Goal: Task Accomplishment & Management: Manage account settings

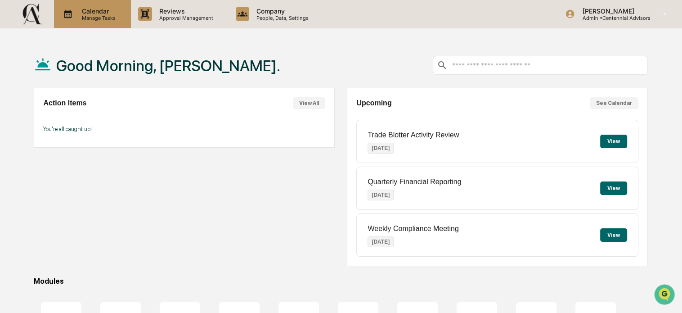
click at [126, 15] on div "Calendar Manage Tasks" at bounding box center [92, 14] width 77 height 28
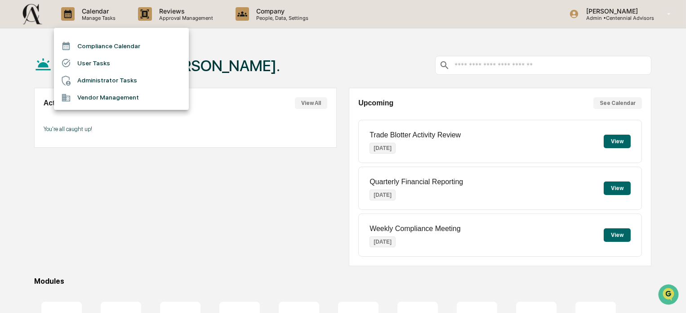
click at [130, 62] on li "User Tasks" at bounding box center [121, 62] width 135 height 17
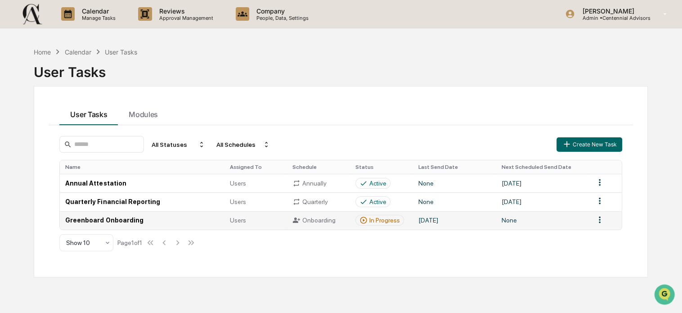
click at [109, 220] on td "Greenboard Onboarding" at bounding box center [142, 220] width 164 height 18
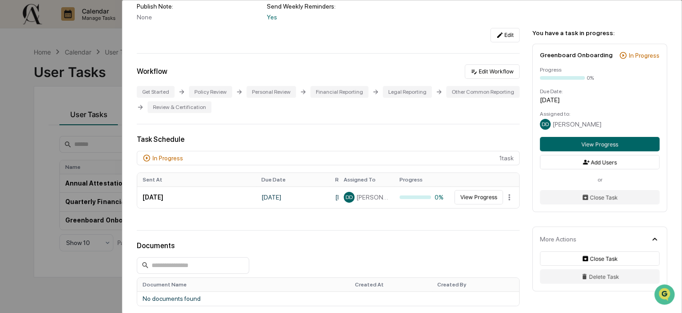
scroll to position [127, 0]
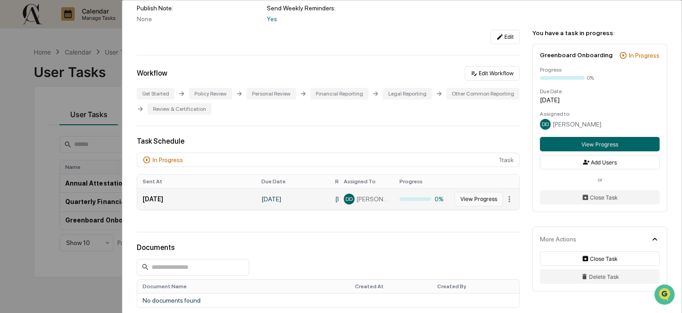
click at [474, 201] on button "View Progress" at bounding box center [478, 199] width 49 height 14
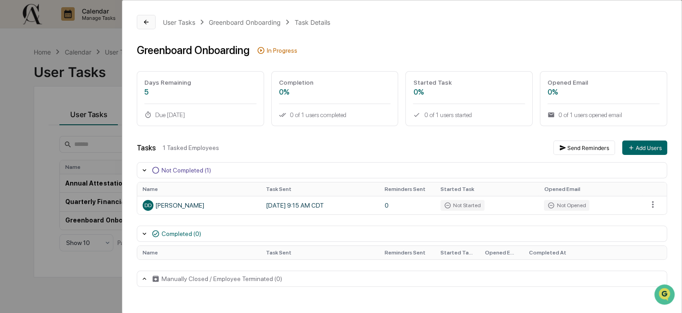
click at [144, 22] on icon at bounding box center [146, 22] width 4 height 4
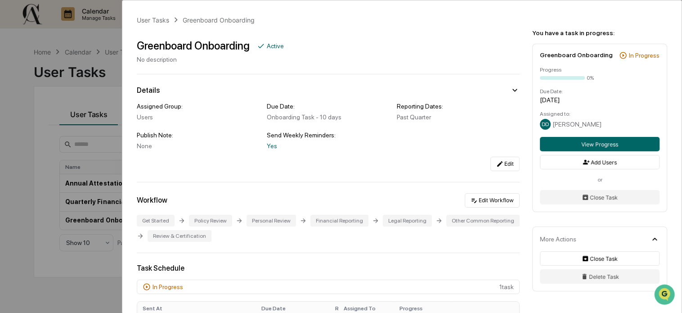
click at [88, 159] on div "User Tasks Greenboard Onboarding Greenboard Onboarding Active No description De…" at bounding box center [341, 156] width 682 height 313
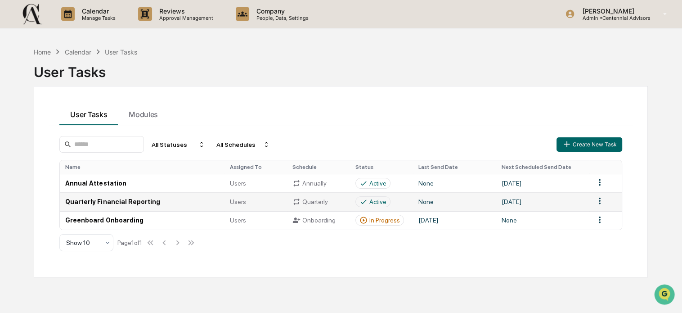
click at [127, 201] on td "Quarterly Financial Reporting" at bounding box center [142, 201] width 164 height 18
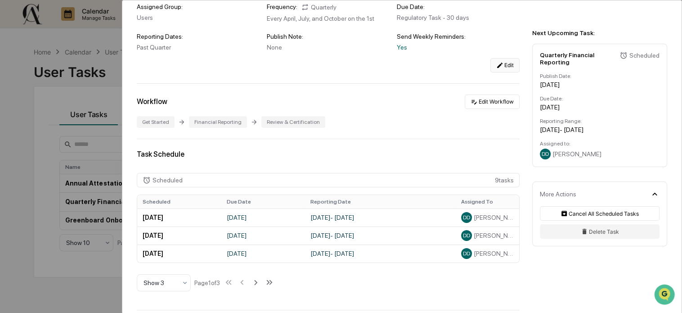
scroll to position [90, 0]
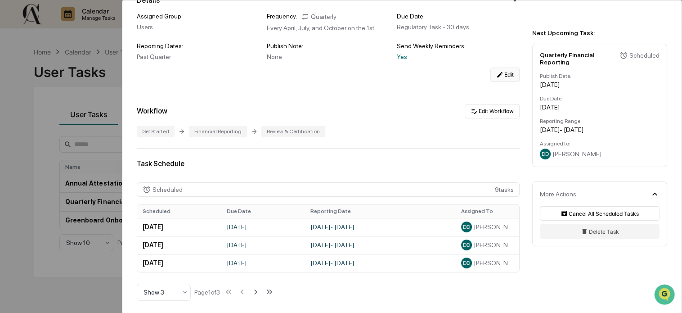
click at [502, 81] on button "Edit" at bounding box center [504, 74] width 29 height 14
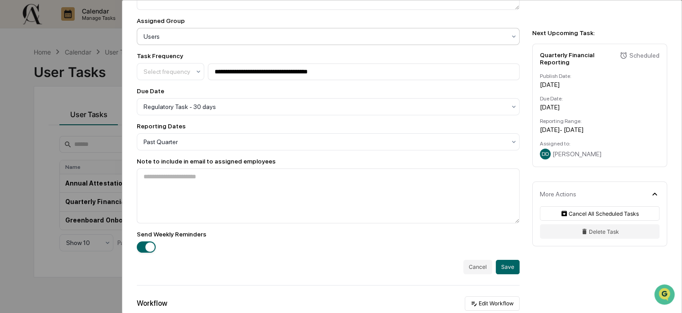
scroll to position [314, 0]
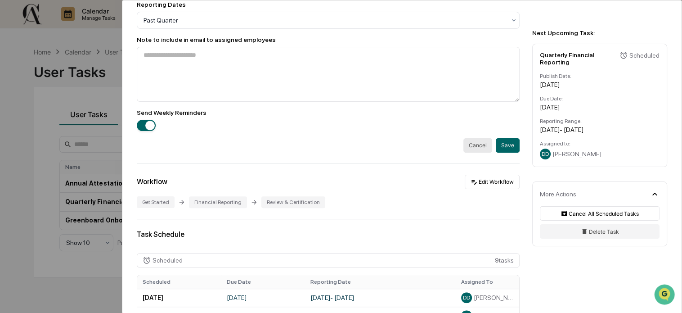
click at [477, 143] on button "Cancel" at bounding box center [477, 145] width 29 height 14
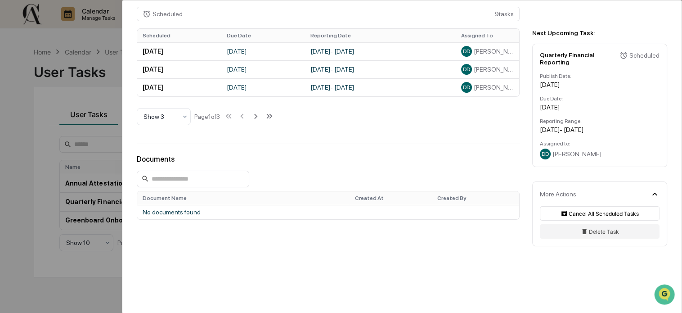
scroll to position [18, 0]
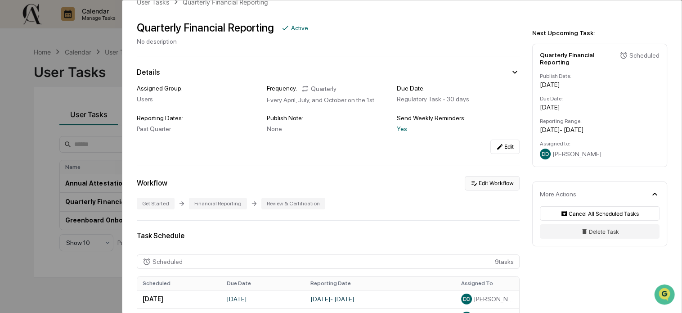
click at [489, 187] on button "Edit Workflow" at bounding box center [492, 183] width 55 height 14
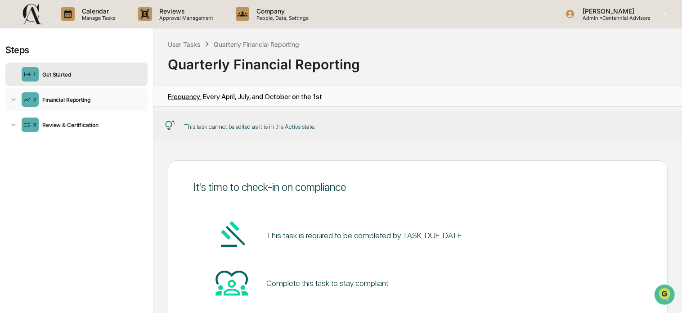
click at [49, 97] on div "Financial Reporting" at bounding box center [91, 99] width 105 height 7
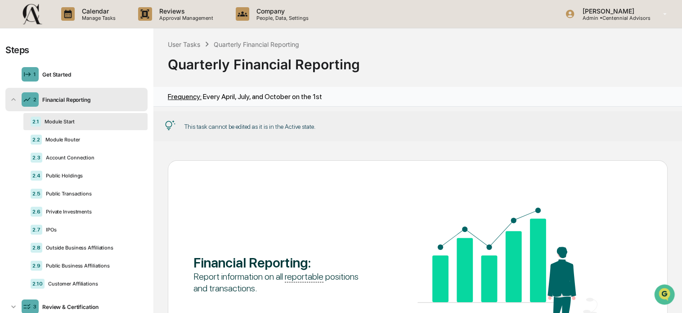
click at [49, 97] on div "Financial Reporting" at bounding box center [91, 99] width 105 height 7
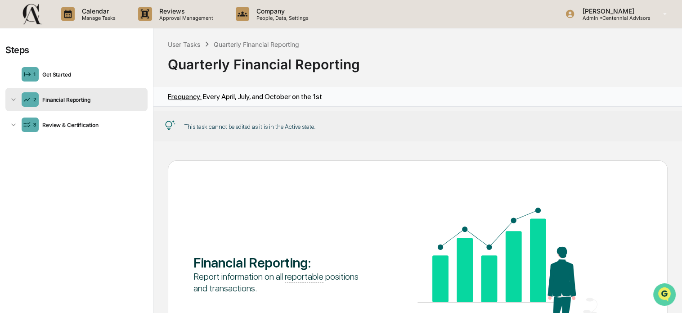
click at [673, 298] on icon "Open customer support" at bounding box center [664, 305] width 22 height 22
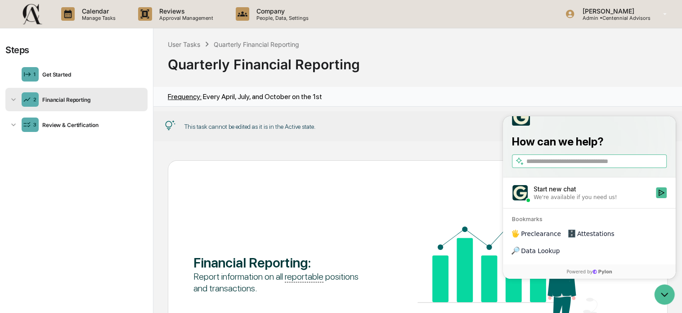
click at [440, 52] on div "Quarterly Financial Reporting" at bounding box center [418, 60] width 500 height 23
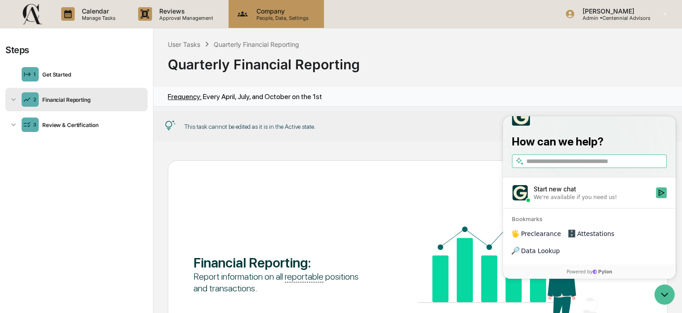
click at [269, 19] on p "People, Data, Settings" at bounding box center [281, 18] width 64 height 6
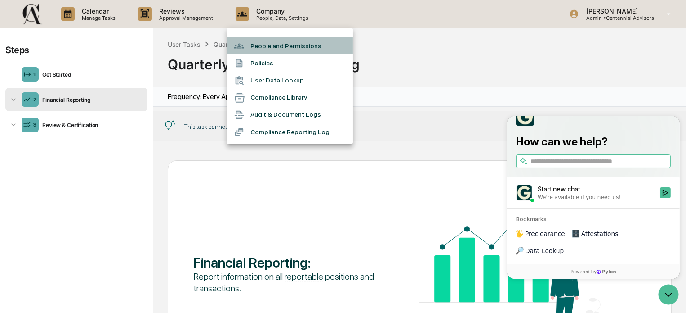
click at [310, 48] on li "People and Permissions" at bounding box center [290, 45] width 126 height 17
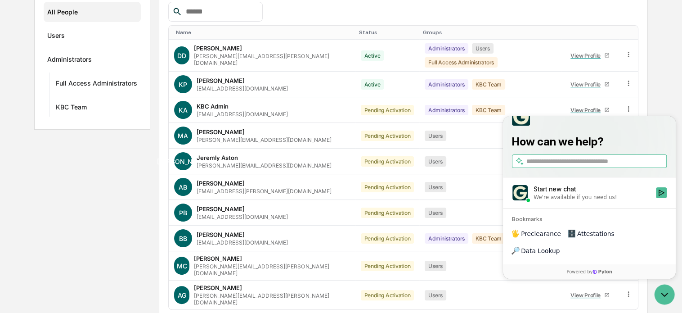
scroll to position [135, 0]
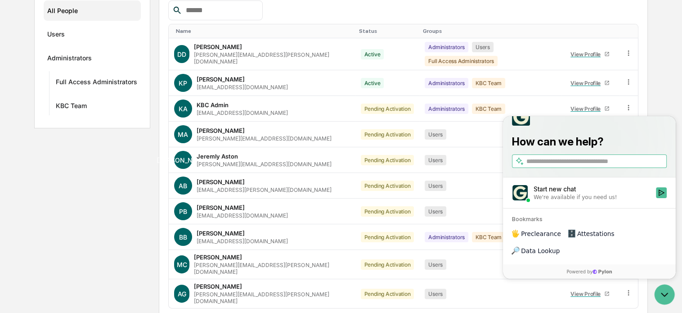
click at [648, 73] on div "Home Company People and Permissions People and Permissions Manage all users wit…" at bounding box center [341, 128] width 682 height 440
click at [665, 287] on icon "Open customer support" at bounding box center [664, 294] width 22 height 22
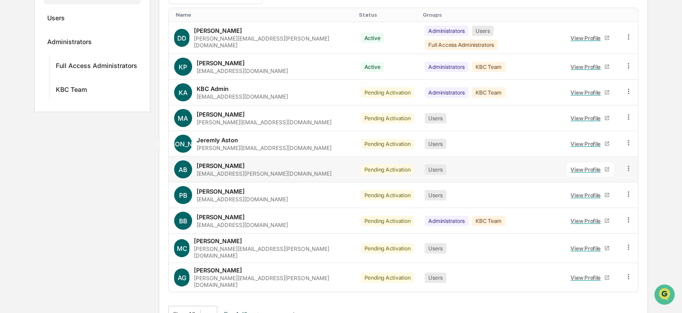
scroll to position [155, 0]
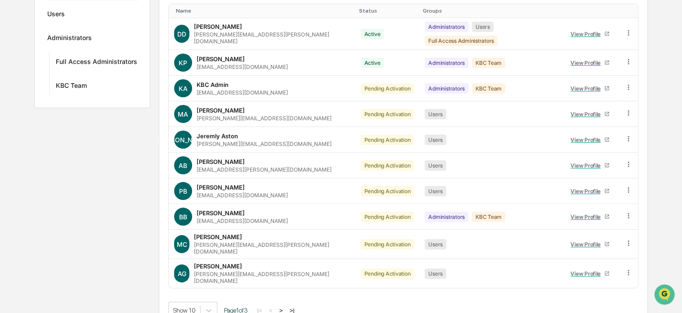
click at [282, 306] on button ">" at bounding box center [281, 310] width 9 height 8
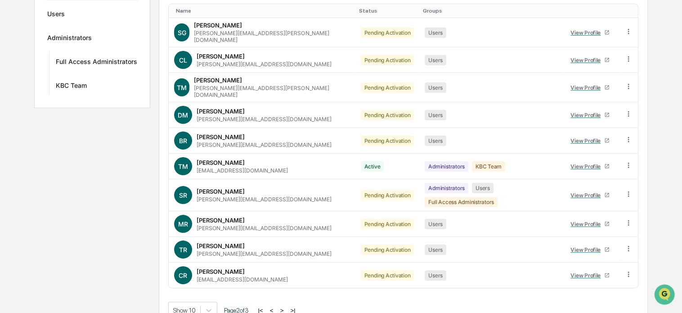
click at [282, 306] on button ">" at bounding box center [282, 310] width 9 height 8
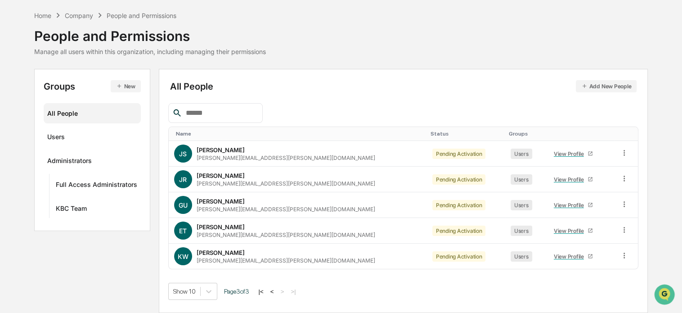
scroll to position [32, 0]
click at [273, 290] on button "<" at bounding box center [272, 292] width 9 height 8
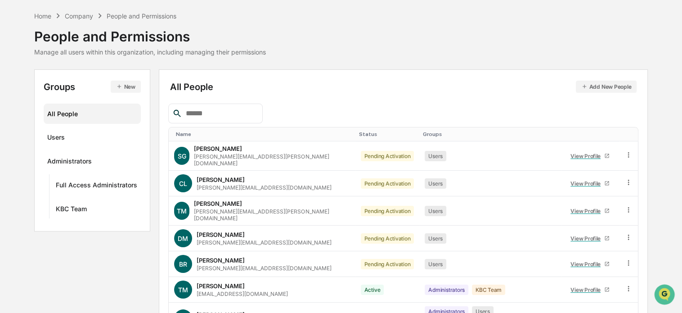
click at [273, 290] on td "TM [PERSON_NAME] [EMAIL_ADDRESS][DOMAIN_NAME]" at bounding box center [262, 290] width 187 height 26
click at [34, 15] on div "Home" at bounding box center [42, 16] width 17 height 8
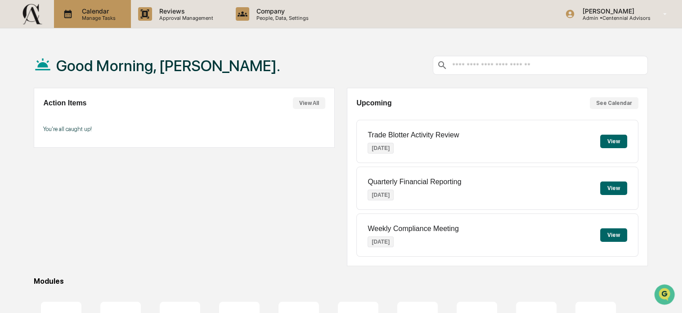
click at [94, 15] on p "Manage Tasks" at bounding box center [97, 18] width 45 height 6
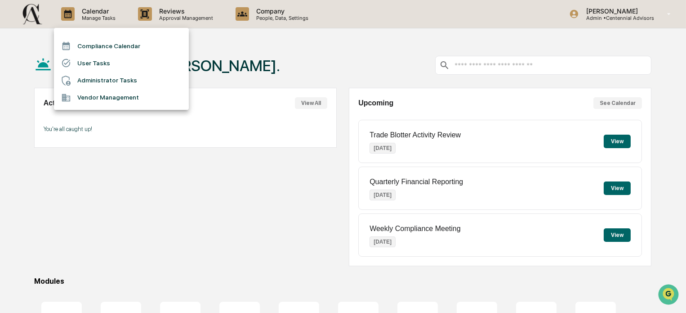
click at [106, 60] on li "User Tasks" at bounding box center [121, 62] width 135 height 17
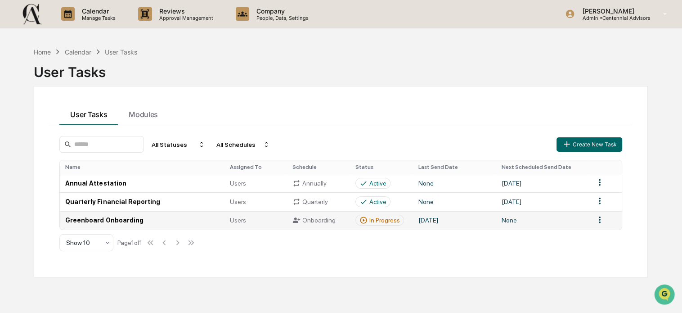
click at [310, 220] on div "Onboarding" at bounding box center [318, 220] width 52 height 8
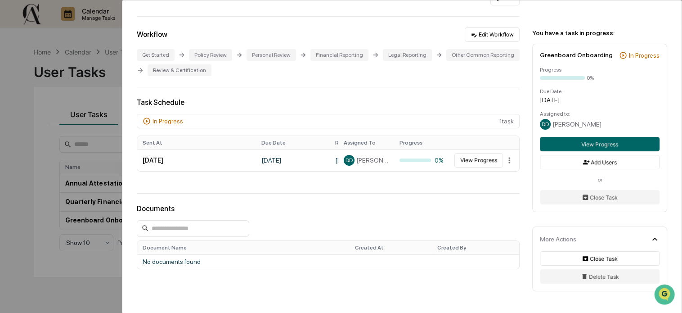
scroll to position [180, 0]
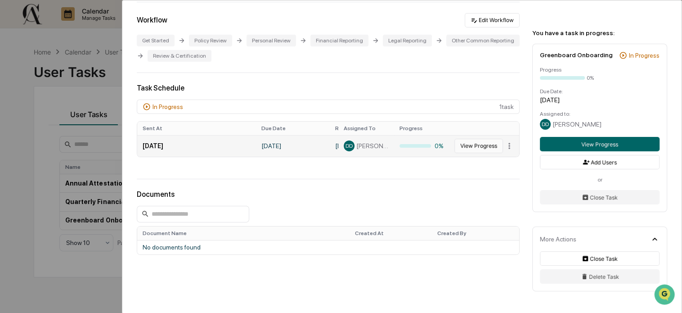
click at [476, 145] on button "View Progress" at bounding box center [478, 146] width 49 height 14
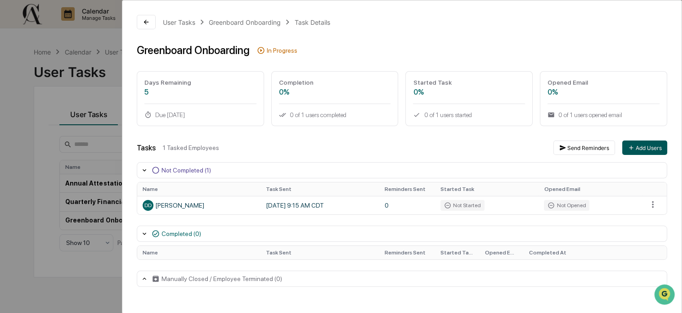
click at [633, 151] on icon at bounding box center [631, 147] width 7 height 7
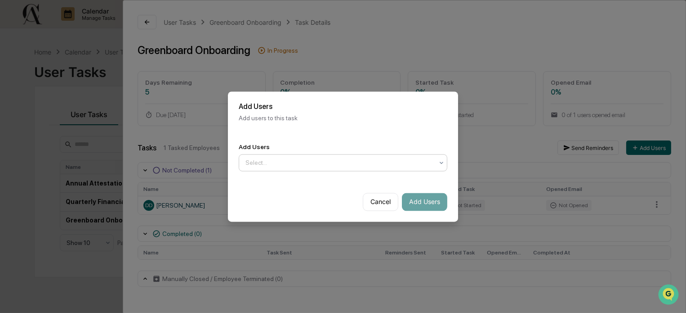
click at [401, 160] on div at bounding box center [340, 162] width 188 height 9
click at [375, 133] on div "Add Users 2 results available. Use Up and Down to choose options, press Enter t…" at bounding box center [343, 156] width 230 height 49
click at [380, 204] on button "Cancel" at bounding box center [381, 202] width 36 height 18
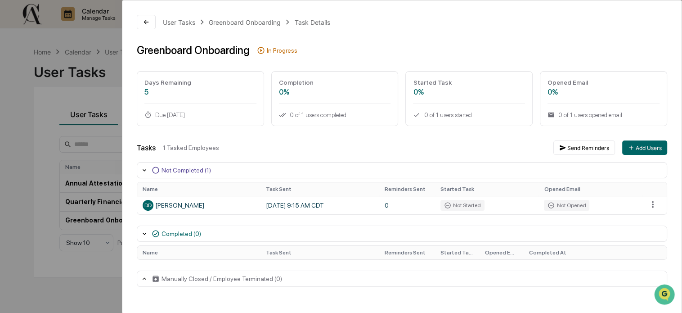
click at [143, 233] on icon at bounding box center [145, 234] width 4 height 2
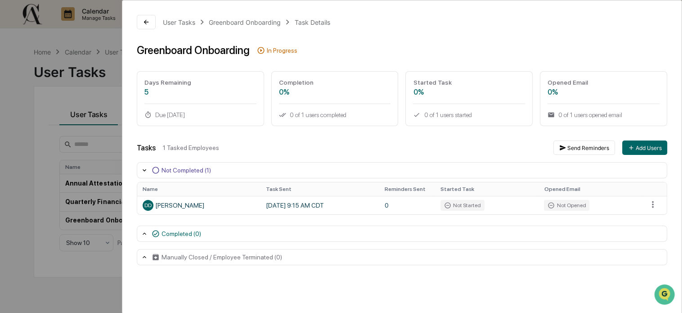
click at [143, 233] on icon at bounding box center [145, 234] width 4 height 2
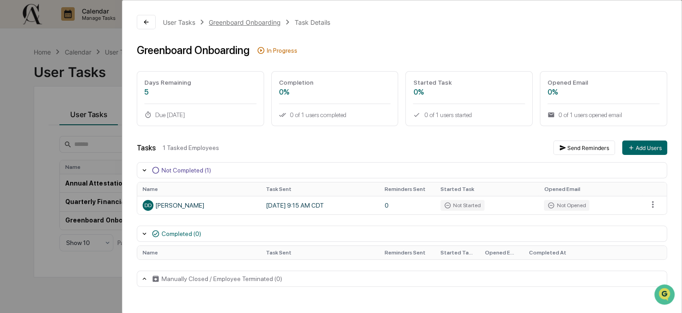
click at [245, 23] on div "Greenboard Onboarding" at bounding box center [245, 22] width 72 height 8
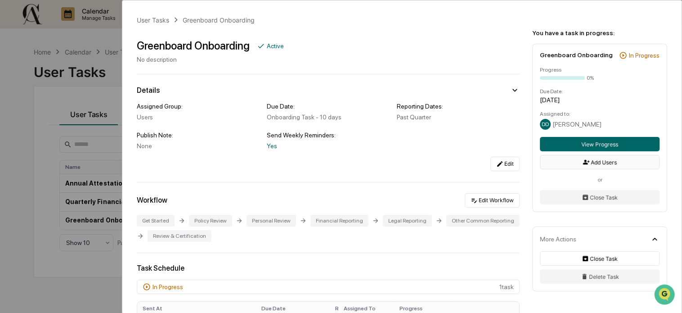
click at [602, 165] on button "Add Users" at bounding box center [600, 162] width 120 height 14
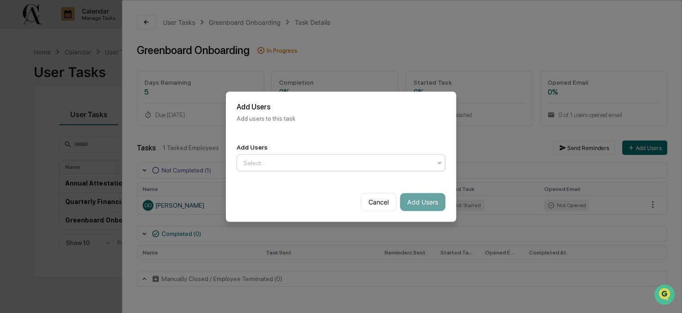
click at [425, 155] on div "Select..." at bounding box center [337, 162] width 197 height 14
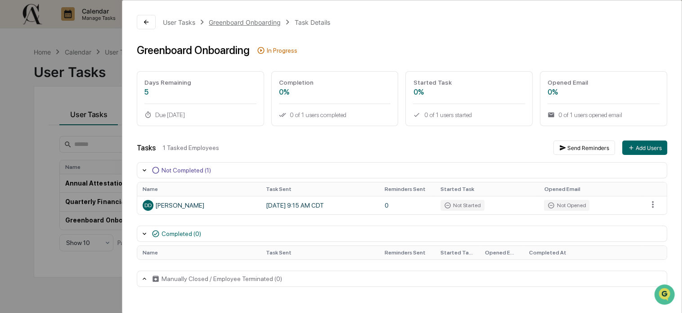
click at [253, 20] on div "Greenboard Onboarding" at bounding box center [245, 22] width 72 height 8
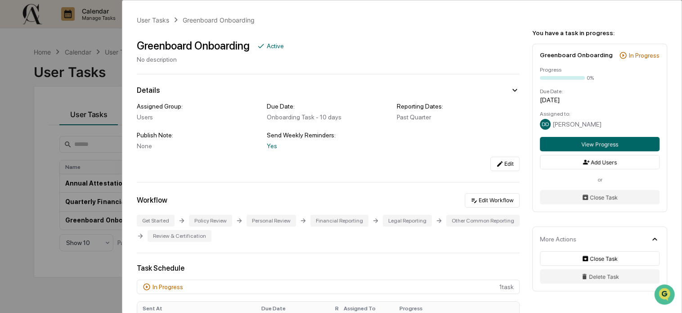
click at [99, 41] on div "User Tasks Greenboard Onboarding Greenboard Onboarding Active No description De…" at bounding box center [341, 156] width 682 height 313
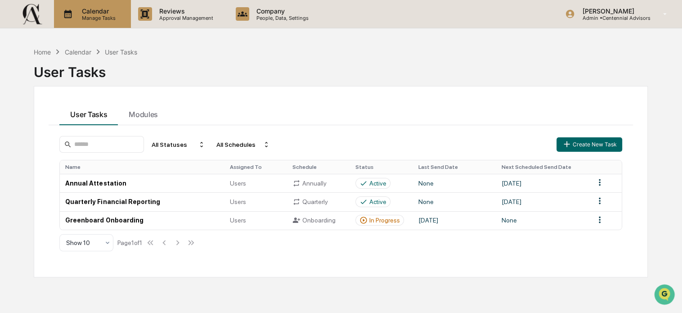
click at [116, 16] on p "Manage Tasks" at bounding box center [97, 18] width 45 height 6
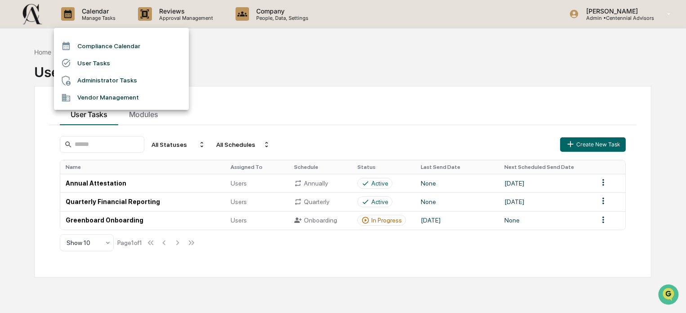
click at [609, 227] on div at bounding box center [343, 156] width 686 height 313
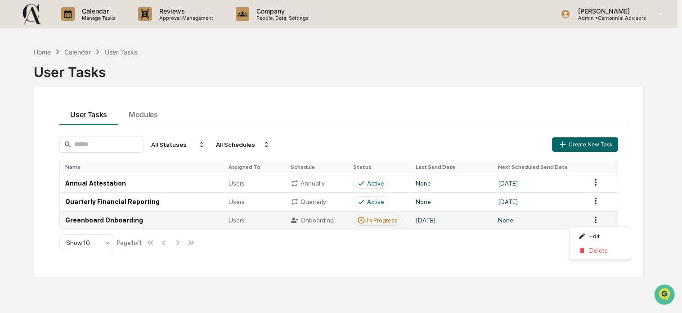
click at [601, 221] on html "Calendar Manage Tasks Reviews Approval Management Company People, Data, Setting…" at bounding box center [341, 156] width 682 height 313
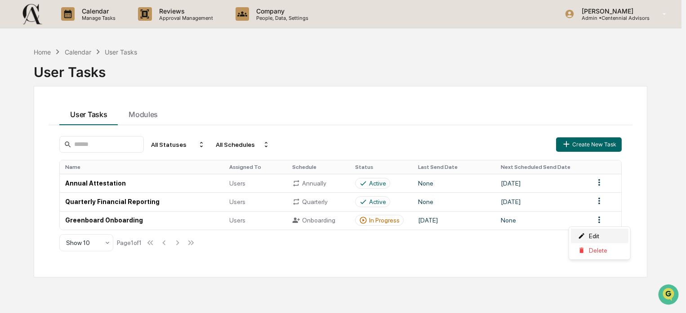
click at [600, 234] on div "Edit" at bounding box center [600, 236] width 58 height 14
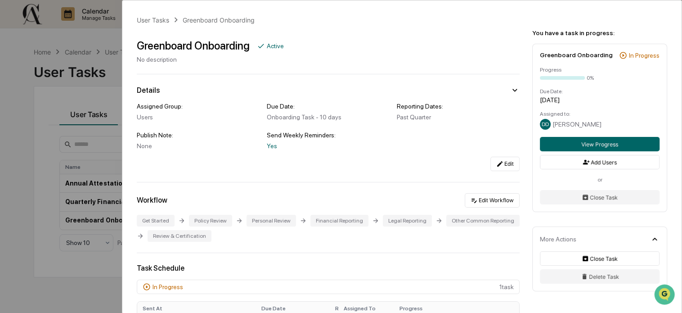
click at [86, 109] on div "User Tasks Greenboard Onboarding Greenboard Onboarding Active No description De…" at bounding box center [341, 156] width 682 height 313
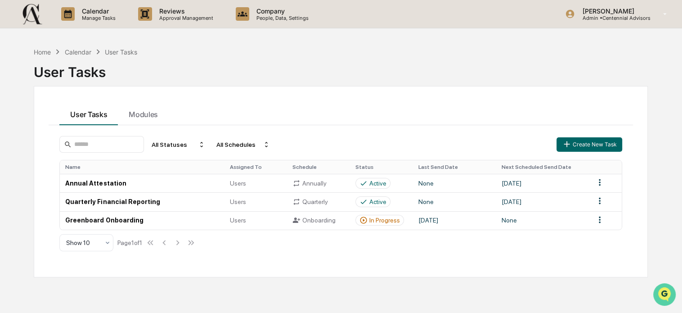
click at [667, 291] on img "Open customer support" at bounding box center [664, 294] width 22 height 18
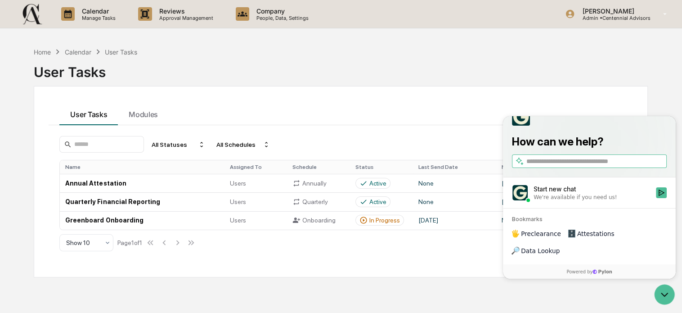
click at [569, 166] on input "search" at bounding box center [595, 160] width 139 height 9
type input "*****"
click at [569, 193] on div "Start new chat" at bounding box center [592, 188] width 117 height 9
click at [656, 197] on button "Start new chat We're available if you need us!" at bounding box center [661, 192] width 11 height 11
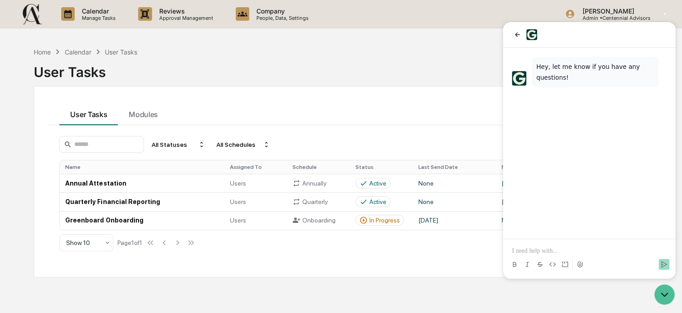
click at [548, 251] on p at bounding box center [589, 250] width 155 height 9
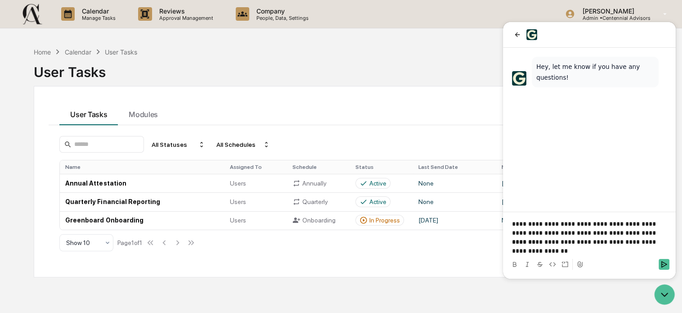
click at [548, 251] on p "**********" at bounding box center [589, 246] width 155 height 18
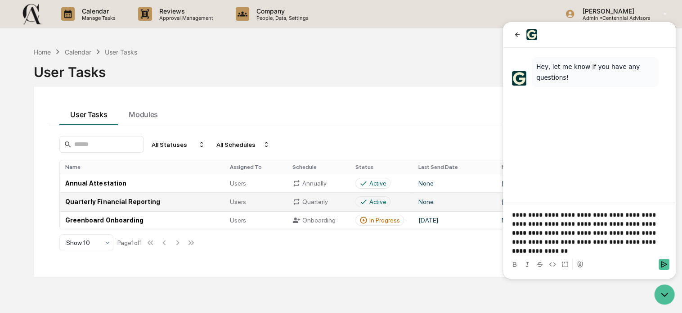
click at [125, 202] on td "Quarterly Financial Reporting" at bounding box center [142, 201] width 164 height 18
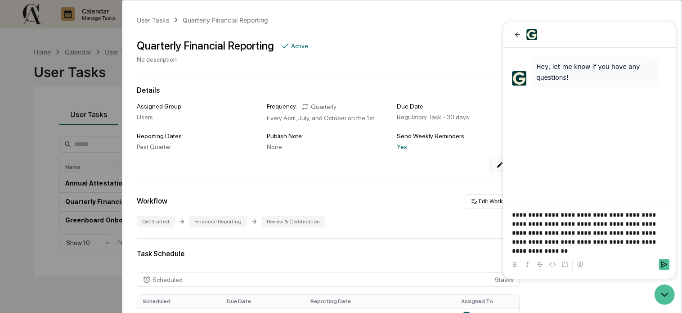
click at [490, 167] on button "Edit" at bounding box center [504, 164] width 29 height 14
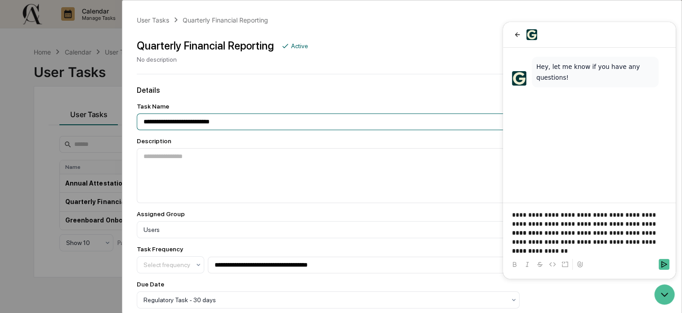
drag, startPoint x: 237, startPoint y: 118, endPoint x: 117, endPoint y: 118, distance: 119.7
click at [117, 118] on div "**********" at bounding box center [341, 156] width 682 height 313
type input "**********"
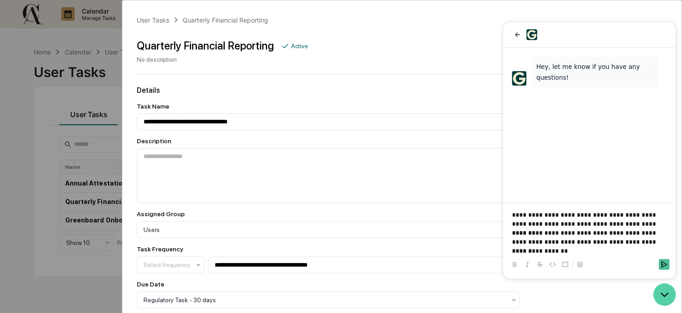
click at [657, 291] on icon "Open customer support" at bounding box center [664, 294] width 22 height 22
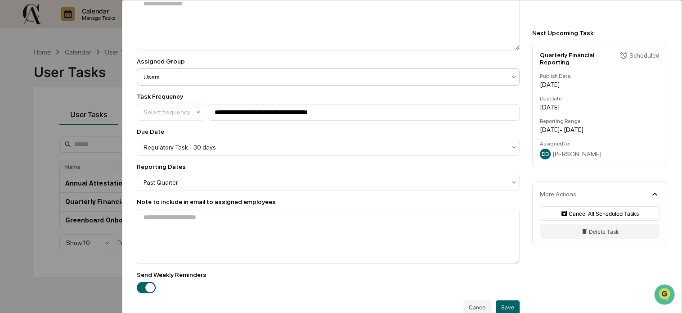
scroll to position [360, 0]
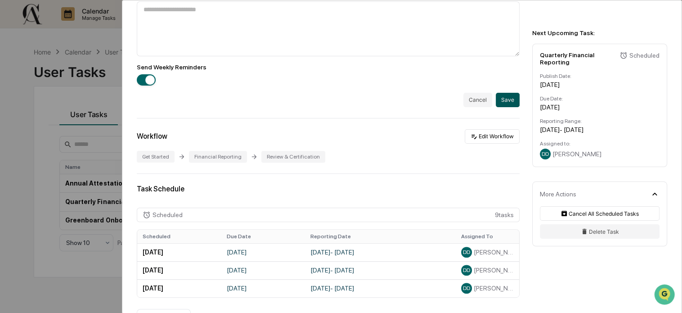
click at [502, 103] on button "Save" at bounding box center [508, 100] width 24 height 14
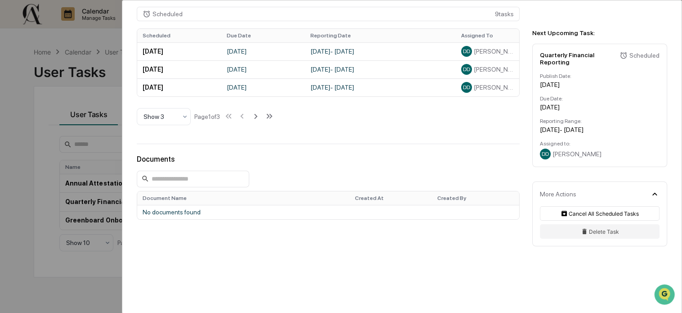
scroll to position [63, 0]
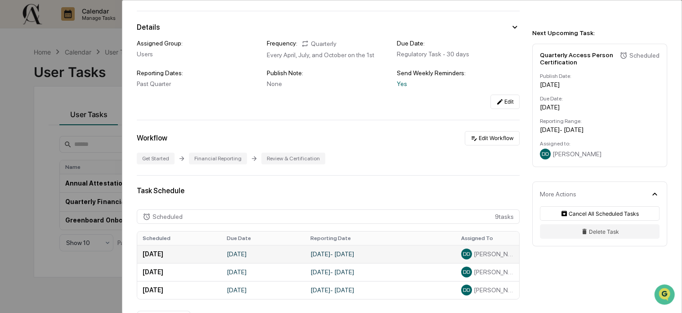
click at [475, 255] on span "[PERSON_NAME]" at bounding box center [494, 253] width 40 height 7
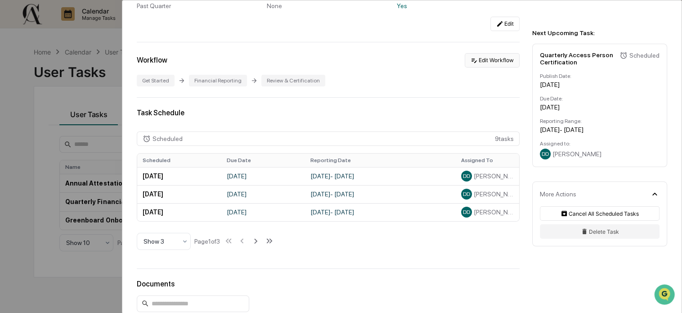
scroll to position [0, 0]
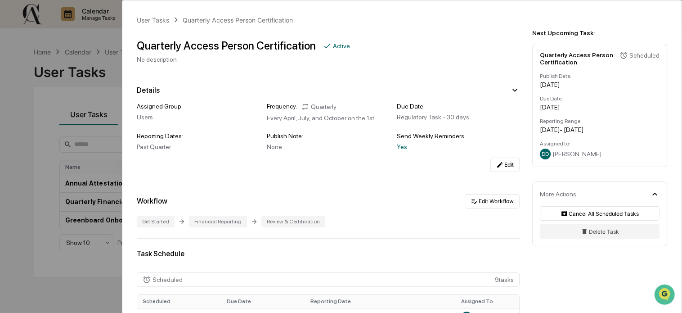
click at [87, 128] on div "User Tasks Quarterly Access Person Certification Quarterly Access Person Certif…" at bounding box center [341, 156] width 682 height 313
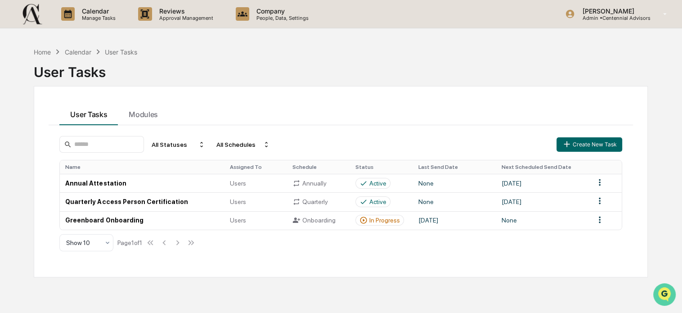
click at [666, 290] on img "Open customer support" at bounding box center [664, 294] width 22 height 18
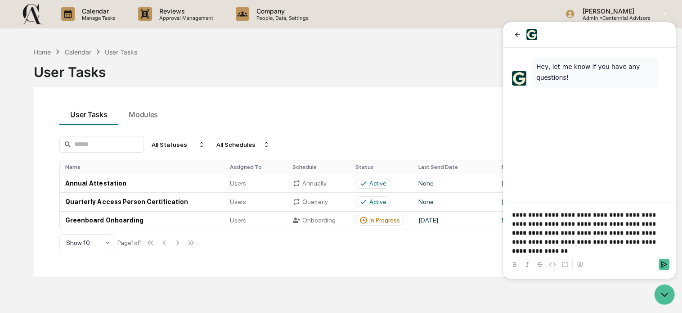
click at [576, 253] on p "**********" at bounding box center [589, 250] width 155 height 9
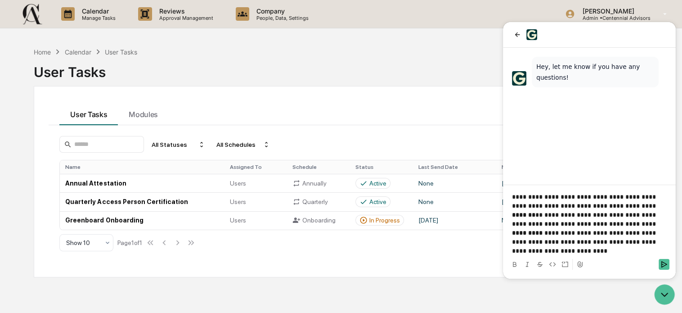
click at [650, 225] on p "**********" at bounding box center [589, 219] width 155 height 18
click at [542, 251] on p "**********" at bounding box center [589, 241] width 155 height 27
click at [527, 197] on p "**********" at bounding box center [589, 201] width 155 height 18
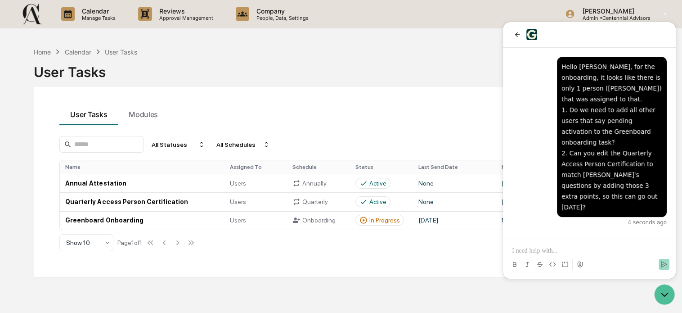
click at [361, 251] on div "All Statuses All Schedules Create New Task Name Assigned To Schedule Status Las…" at bounding box center [340, 193] width 573 height 126
click at [99, 15] on p "Manage Tasks" at bounding box center [97, 18] width 45 height 6
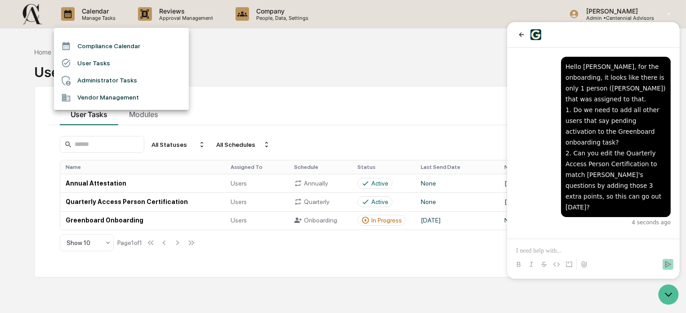
click at [139, 43] on li "Compliance Calendar" at bounding box center [121, 45] width 135 height 17
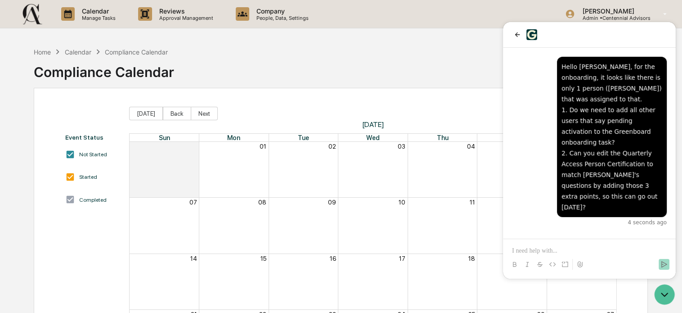
click at [547, 253] on p at bounding box center [589, 250] width 155 height 9
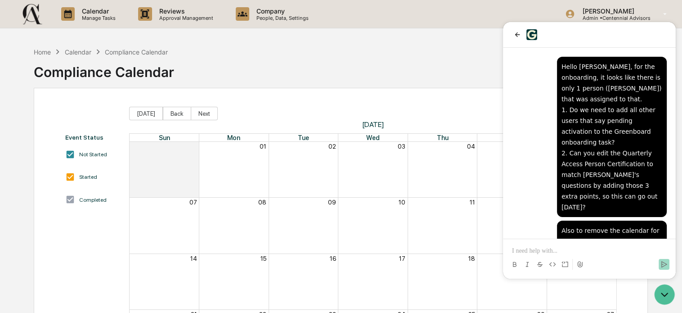
scroll to position [14, 0]
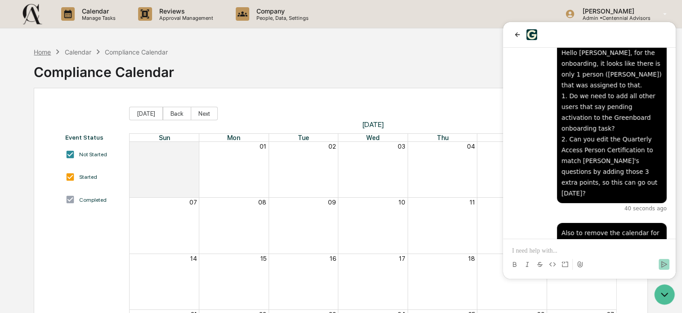
click at [44, 53] on div "Home" at bounding box center [42, 52] width 17 height 8
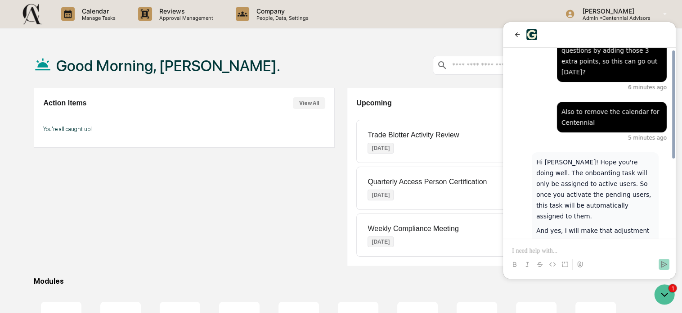
scroll to position [136, 0]
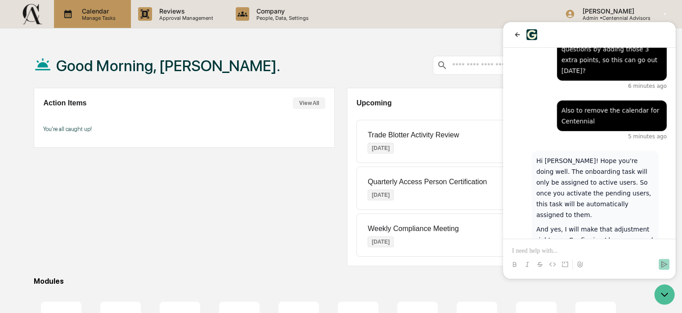
click at [99, 9] on p "Calendar" at bounding box center [97, 11] width 45 height 8
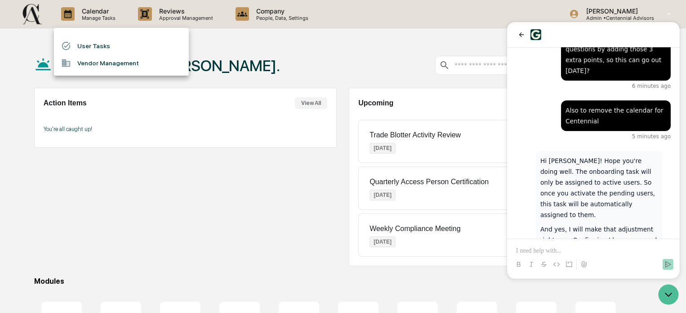
click at [435, 61] on div at bounding box center [343, 156] width 686 height 313
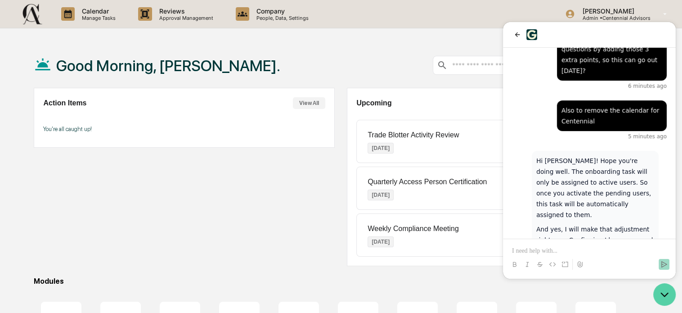
click at [663, 295] on icon "Open customer support" at bounding box center [664, 294] width 22 height 22
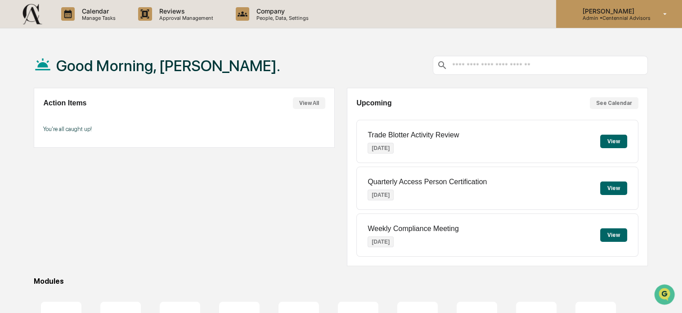
click at [610, 10] on p "[PERSON_NAME]" at bounding box center [612, 11] width 75 height 8
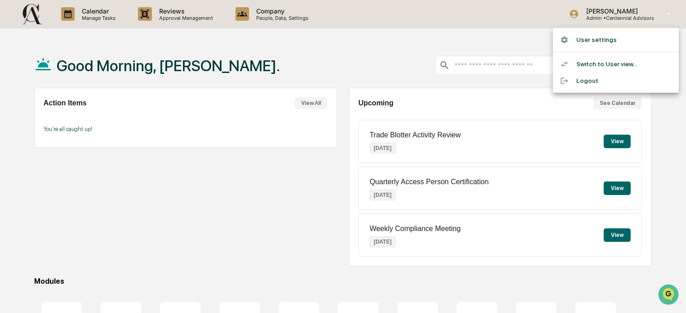
click at [85, 7] on div at bounding box center [343, 156] width 686 height 313
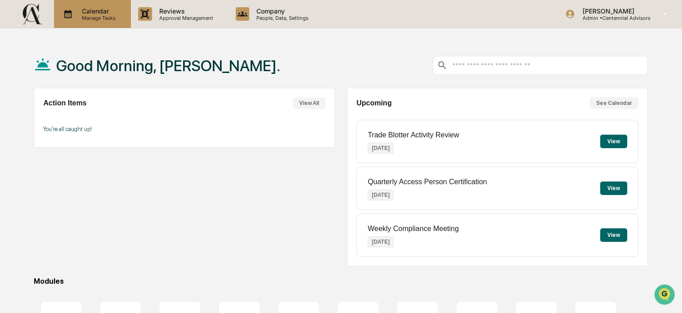
click at [87, 17] on p "Manage Tasks" at bounding box center [97, 18] width 45 height 6
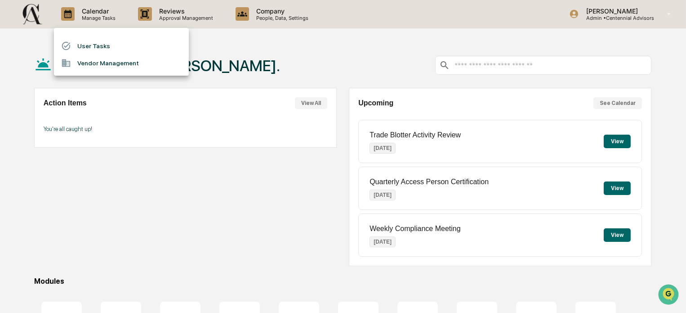
click at [92, 43] on li "User Tasks" at bounding box center [121, 45] width 135 height 17
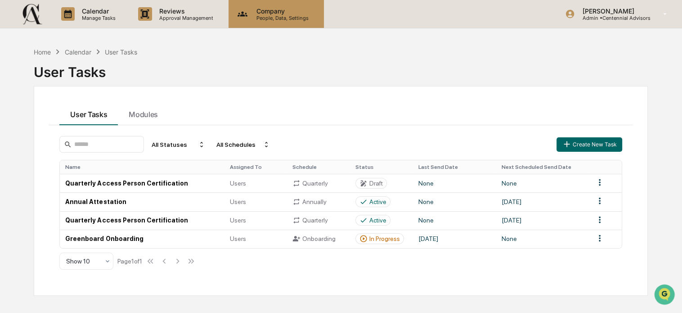
click at [283, 17] on p "People, Data, Settings" at bounding box center [281, 18] width 64 height 6
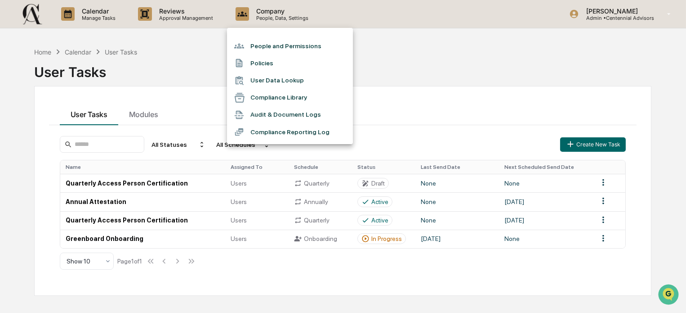
click at [280, 46] on li "People and Permissions" at bounding box center [290, 45] width 126 height 17
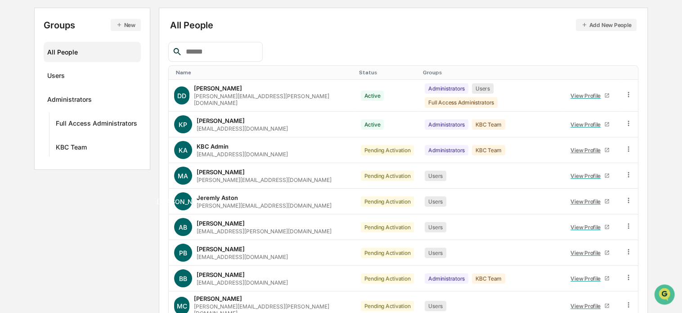
scroll to position [135, 0]
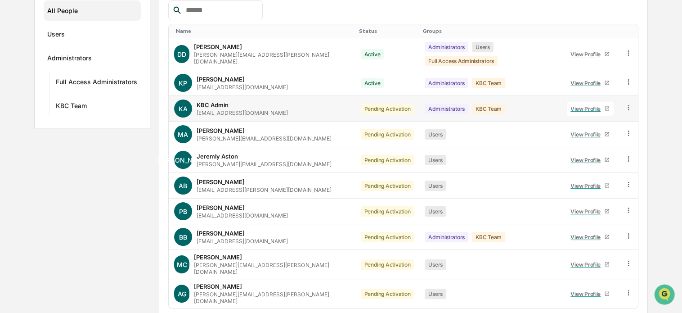
click at [629, 103] on icon at bounding box center [628, 107] width 9 height 9
click at [361, 103] on div "Pending Activation" at bounding box center [388, 108] width 54 height 10
click at [629, 103] on icon at bounding box center [628, 107] width 9 height 9
click at [616, 135] on div "Change Status" at bounding box center [586, 140] width 77 height 11
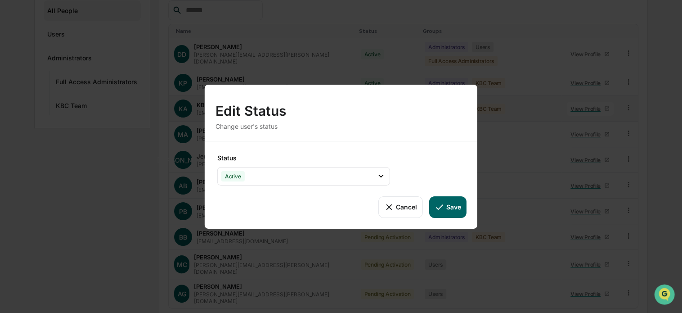
click at [396, 210] on button "Cancel" at bounding box center [400, 207] width 45 height 22
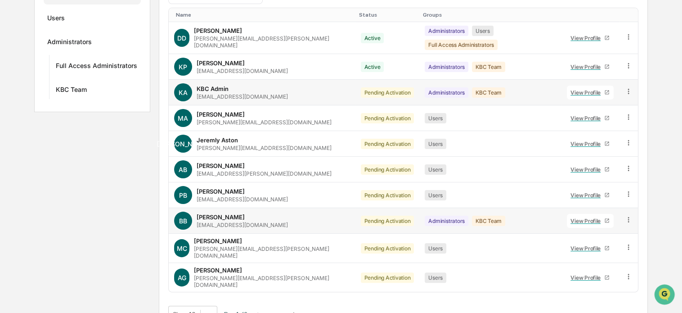
scroll to position [155, 0]
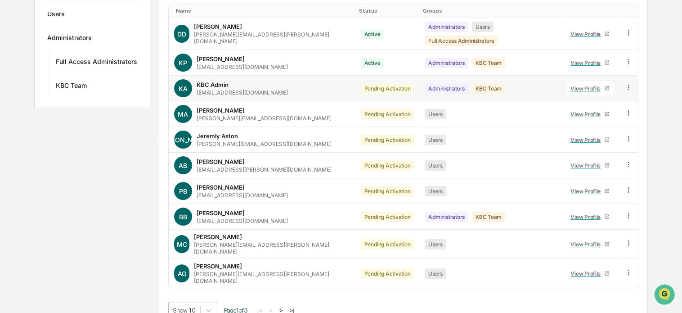
click at [194, 294] on body "Calendar Manage Tasks Reviews Approval Management Company People, Data, Setting…" at bounding box center [341, 86] width 682 height 483
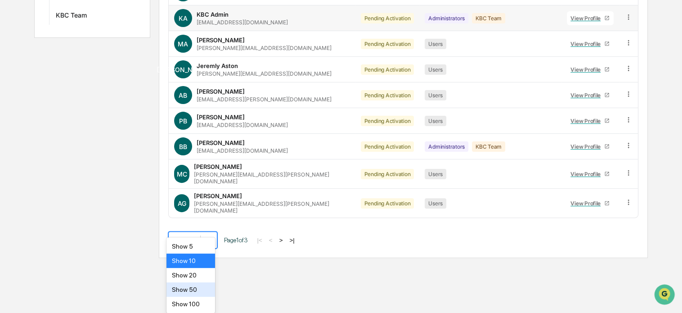
click at [199, 286] on div "Show 50" at bounding box center [190, 289] width 49 height 14
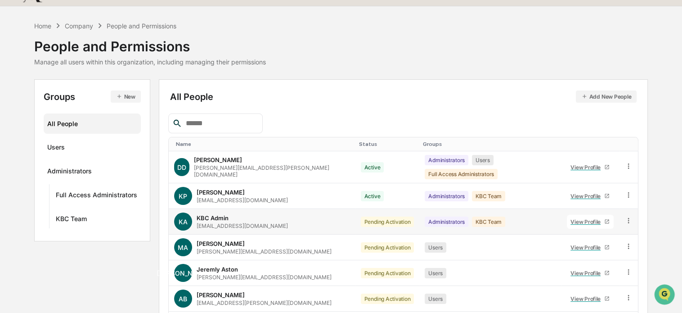
scroll to position [0, 0]
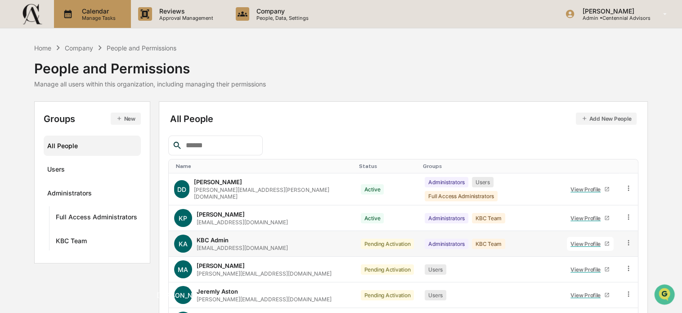
click at [89, 12] on p "Calendar" at bounding box center [97, 11] width 45 height 8
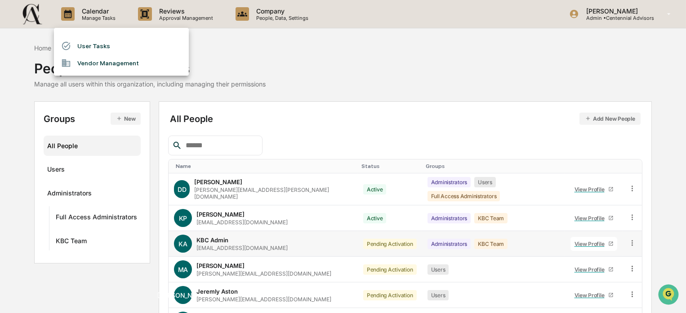
click at [163, 16] on div at bounding box center [343, 156] width 686 height 313
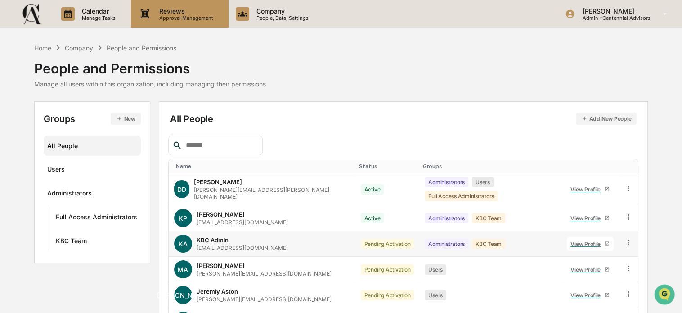
click at [187, 15] on p "Approval Management" at bounding box center [185, 18] width 66 height 6
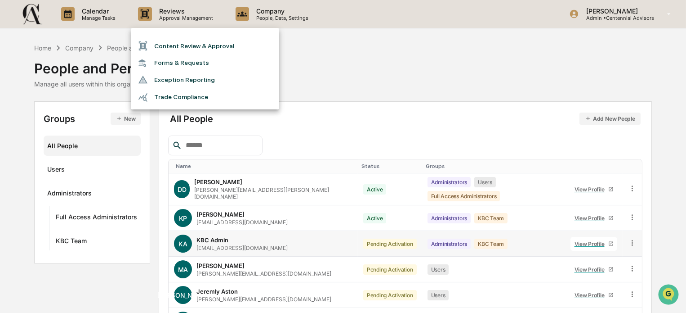
click at [203, 61] on li "Forms & Requests" at bounding box center [205, 62] width 148 height 17
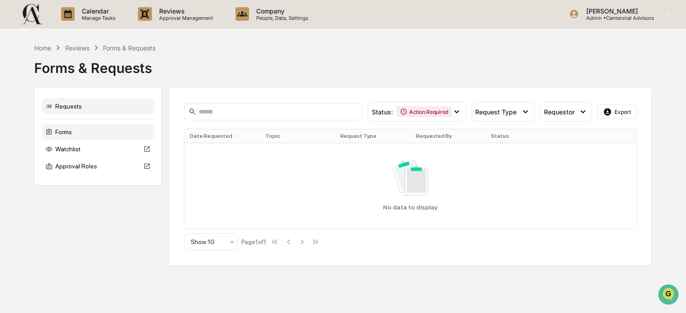
click at [77, 130] on div "Forms" at bounding box center [98, 132] width 112 height 16
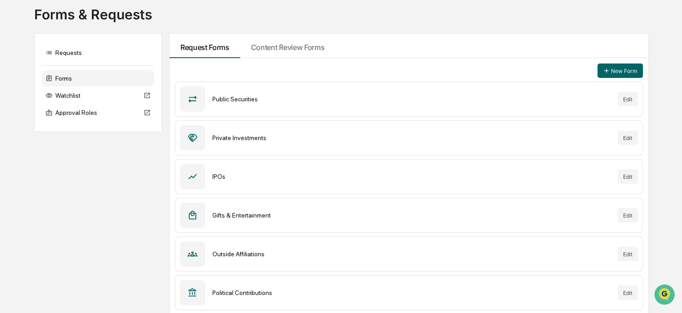
scroll to position [55, 0]
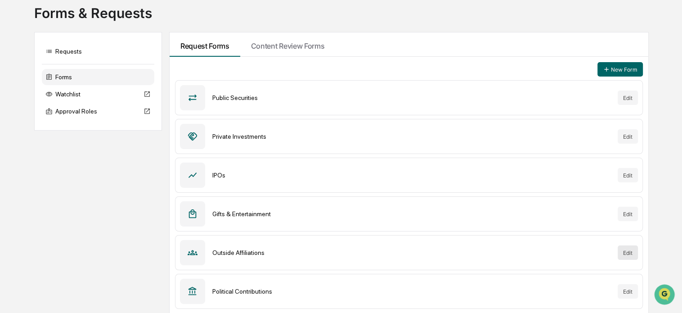
click at [634, 246] on button "Edit" at bounding box center [628, 252] width 20 height 14
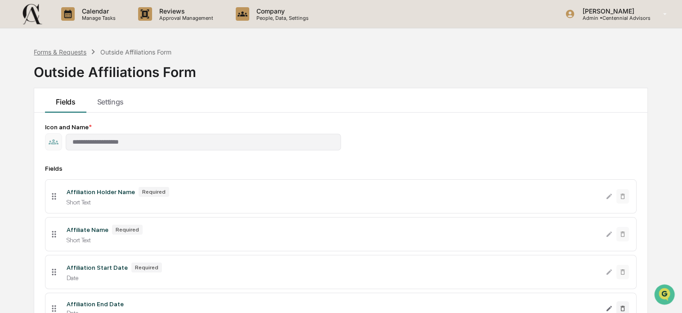
click at [72, 53] on div "Forms & Requests" at bounding box center [60, 52] width 53 height 8
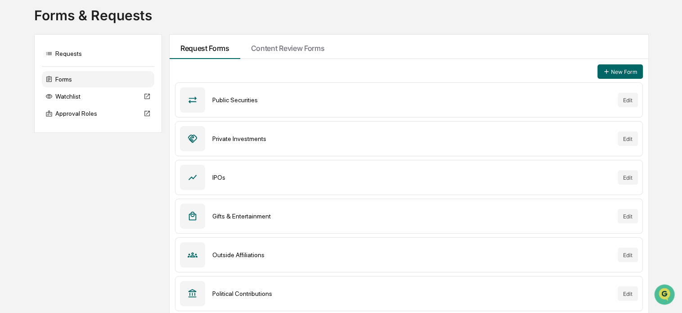
scroll to position [55, 0]
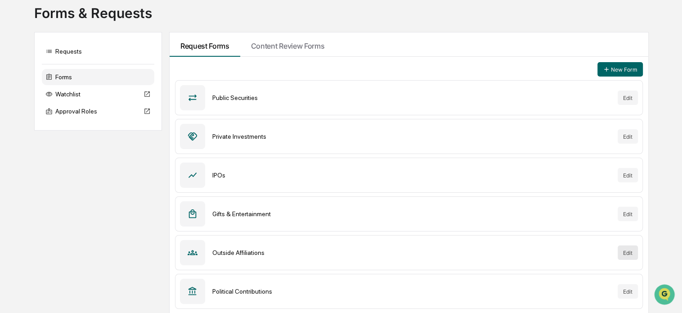
click at [630, 250] on button "Edit" at bounding box center [628, 252] width 20 height 14
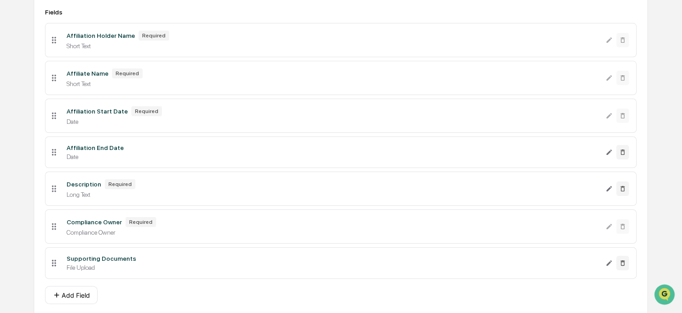
scroll to position [189, 0]
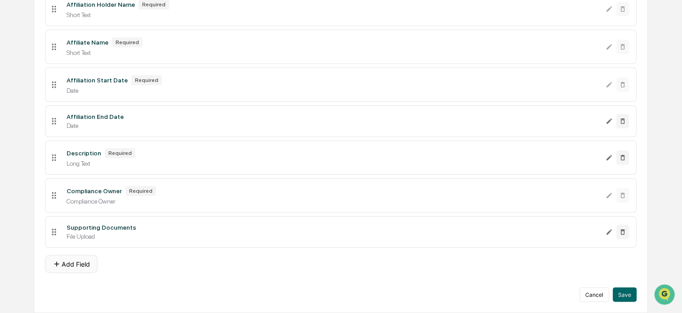
click at [79, 266] on button "Add Field" at bounding box center [71, 264] width 53 height 18
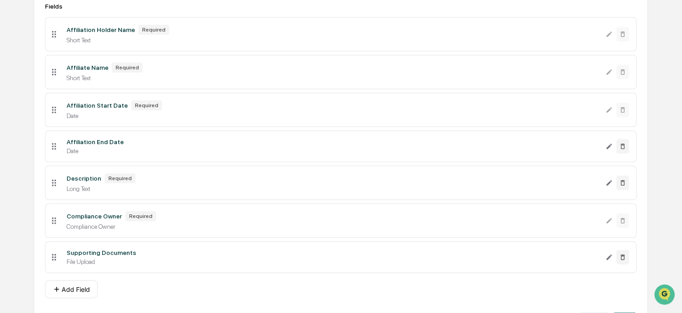
scroll to position [0, 0]
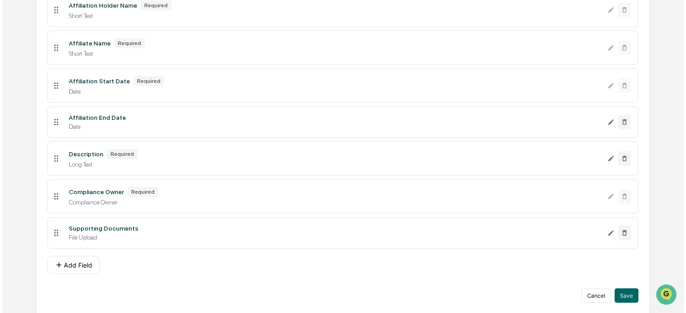
scroll to position [189, 0]
click at [75, 263] on button "Add Field" at bounding box center [71, 264] width 53 height 18
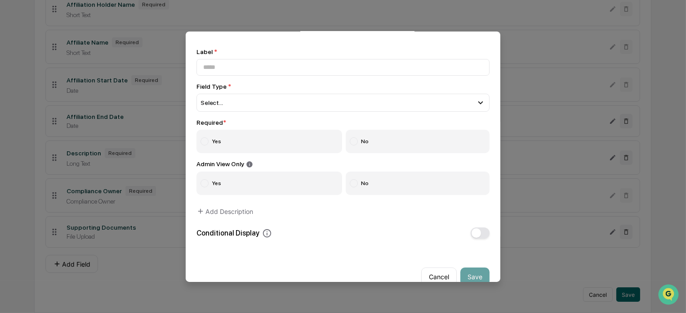
scroll to position [44, 0]
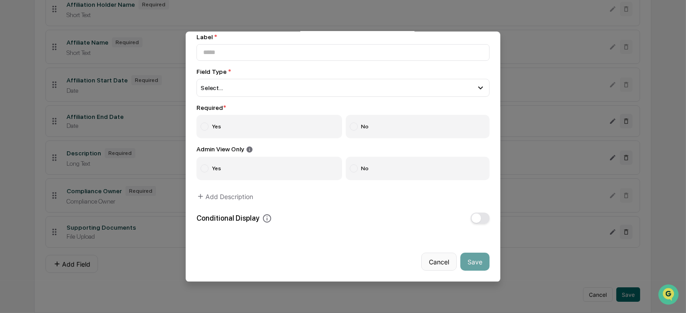
click at [437, 256] on button "Cancel" at bounding box center [439, 261] width 36 height 18
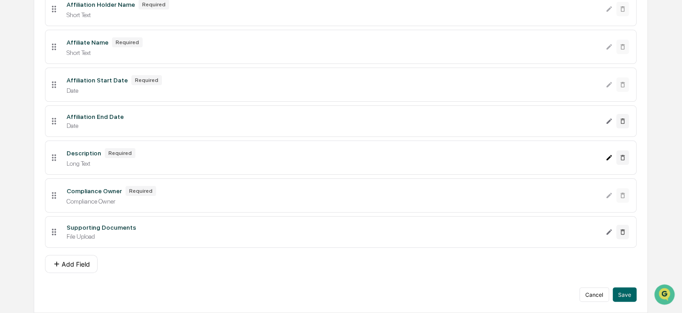
click at [608, 157] on icon "Edit Description field" at bounding box center [608, 157] width 7 height 7
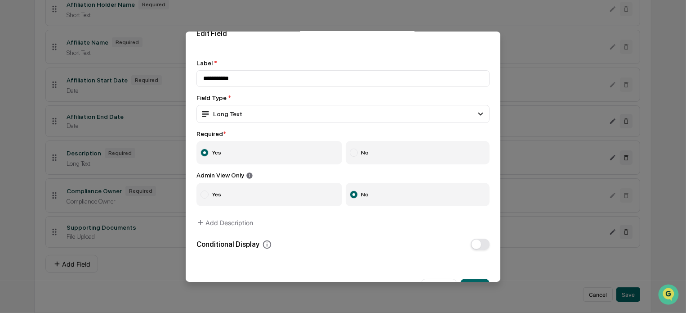
scroll to position [0, 0]
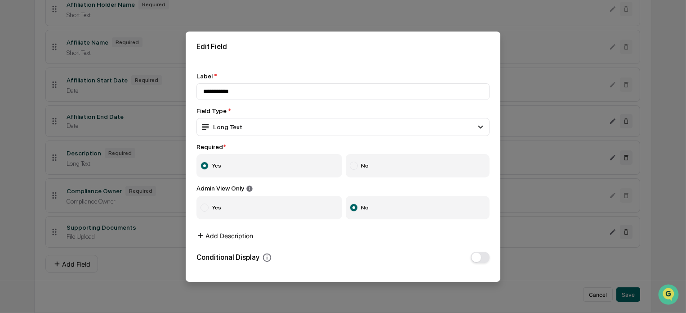
click at [240, 238] on button "Add Description" at bounding box center [225, 235] width 57 height 18
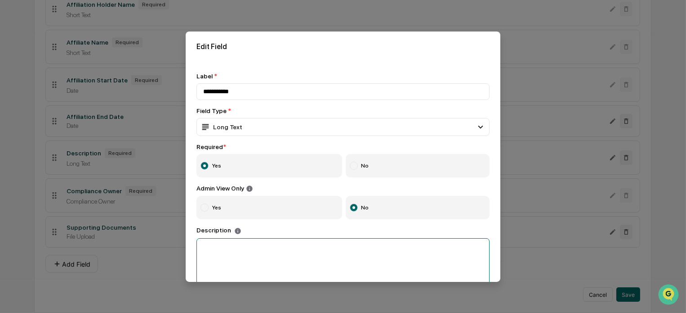
click at [234, 251] on textarea at bounding box center [343, 265] width 293 height 55
click at [242, 249] on textarea "**********" at bounding box center [341, 265] width 289 height 55
click at [265, 265] on textarea "**********" at bounding box center [341, 265] width 289 height 55
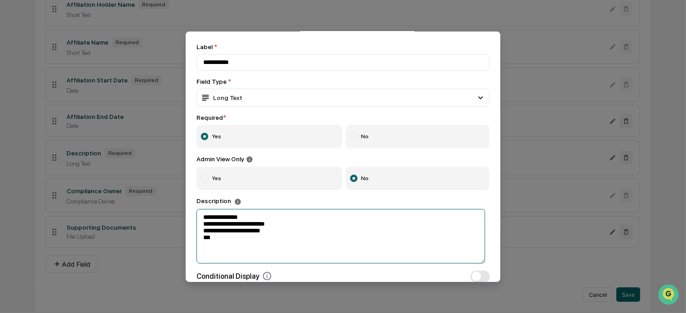
scroll to position [45, 0]
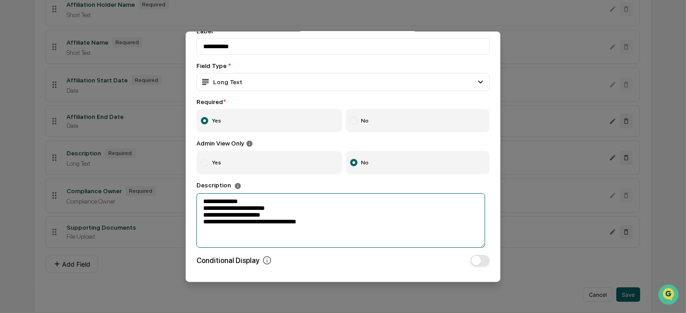
click at [303, 213] on textarea "**********" at bounding box center [341, 220] width 289 height 55
drag, startPoint x: 325, startPoint y: 227, endPoint x: 198, endPoint y: 209, distance: 128.2
click at [198, 209] on textarea "**********" at bounding box center [341, 220] width 289 height 55
paste textarea "**********"
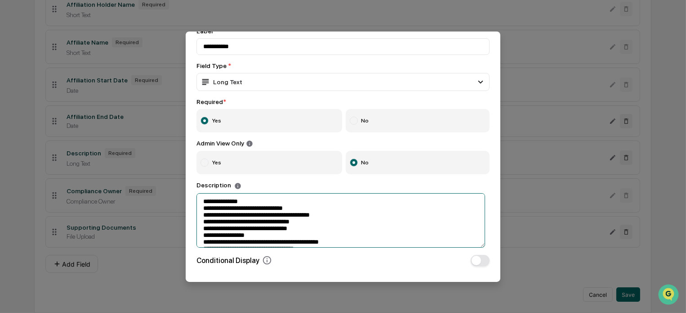
scroll to position [33, 0]
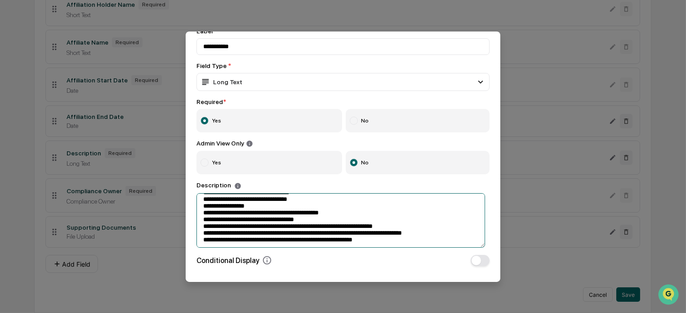
click at [202, 244] on textarea "**********" at bounding box center [341, 220] width 289 height 55
type textarea "**********"
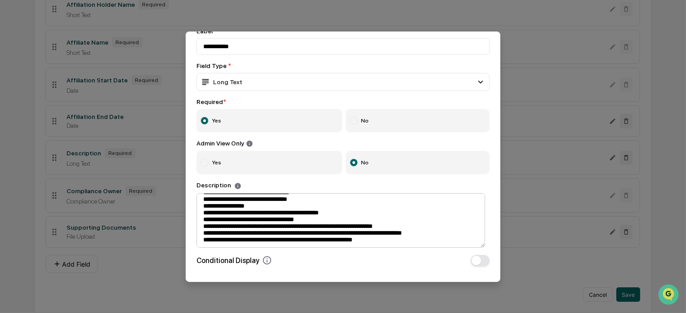
type button "on"
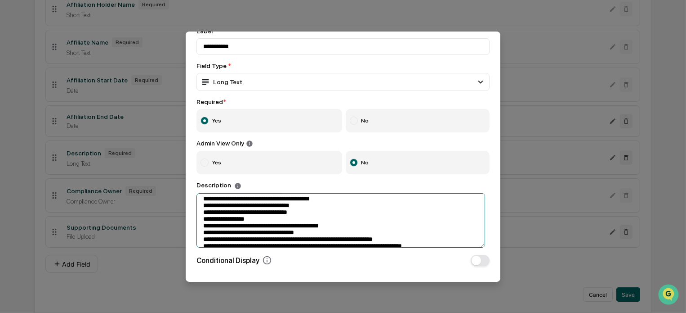
scroll to position [0, 0]
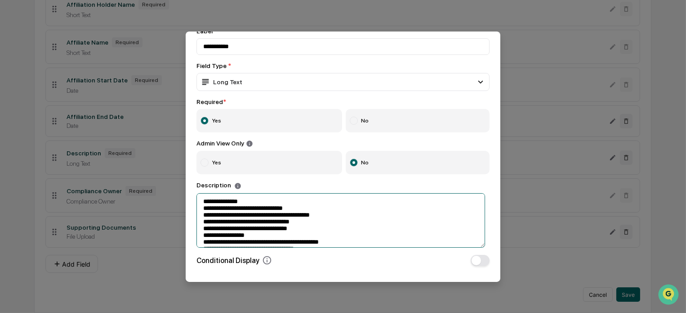
drag, startPoint x: 216, startPoint y: 238, endPoint x: 197, endPoint y: 190, distance: 50.9
click at [197, 190] on div "**********" at bounding box center [343, 214] width 293 height 66
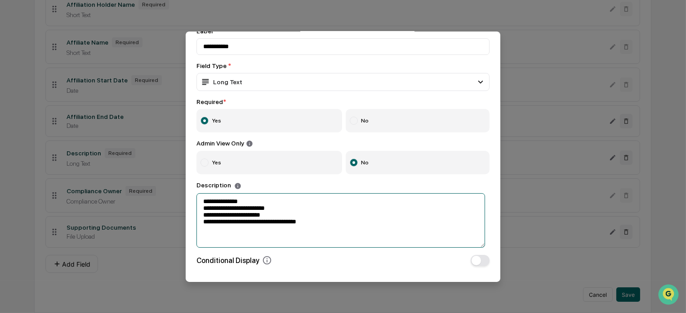
paste textarea "**********"
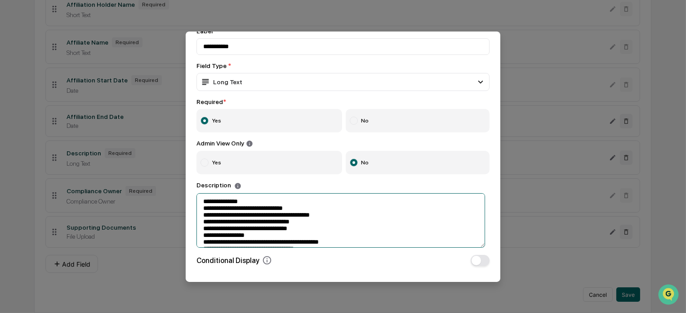
scroll to position [33, 0]
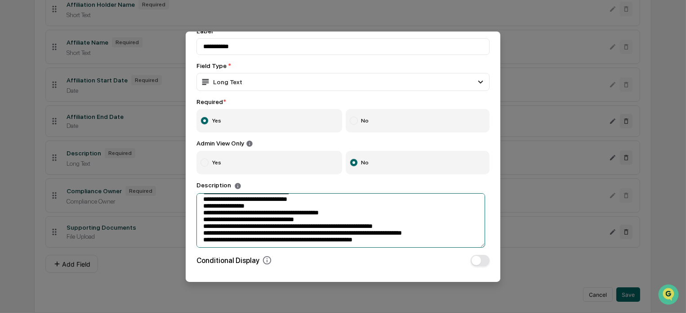
click at [216, 238] on textarea "**********" at bounding box center [341, 220] width 289 height 55
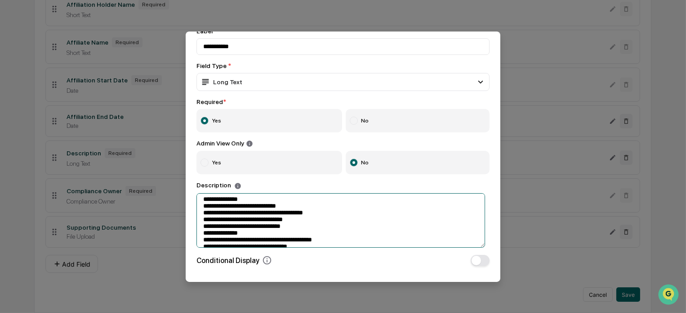
scroll to position [0, 0]
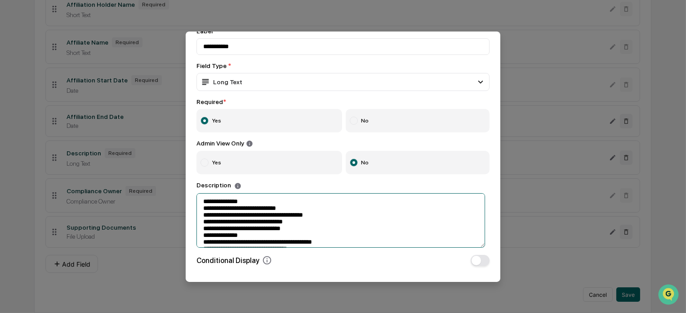
click at [249, 204] on textarea "**********" at bounding box center [341, 220] width 289 height 55
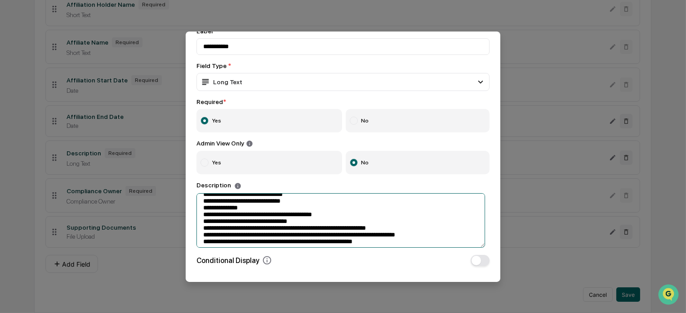
scroll to position [30, 0]
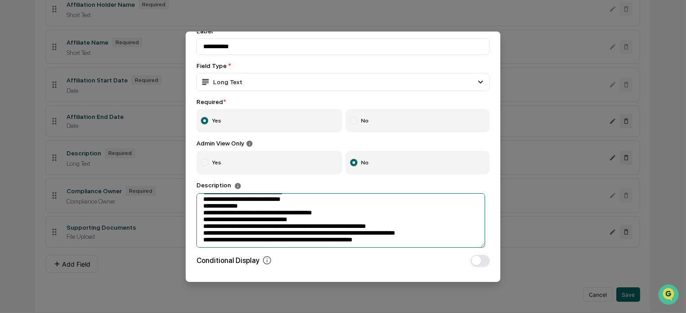
drag, startPoint x: 255, startPoint y: 203, endPoint x: 197, endPoint y: 202, distance: 58.0
click at [197, 202] on textarea "**********" at bounding box center [341, 220] width 289 height 55
drag, startPoint x: 271, startPoint y: 220, endPoint x: 201, endPoint y: 219, distance: 70.2
click at [201, 219] on textarea "**********" at bounding box center [341, 220] width 289 height 55
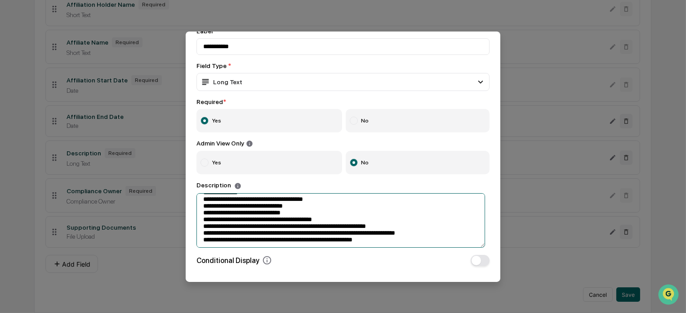
scroll to position [15, 0]
drag, startPoint x: 215, startPoint y: 239, endPoint x: 222, endPoint y: 241, distance: 7.0
click at [215, 239] on textarea "**********" at bounding box center [341, 220] width 289 height 55
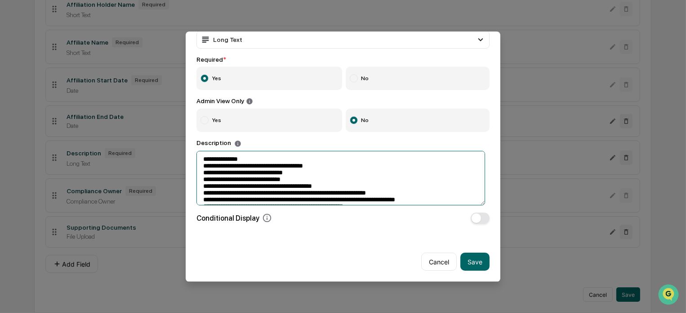
scroll to position [92, 0]
type textarea "**********"
click at [469, 254] on button "Save" at bounding box center [475, 261] width 29 height 18
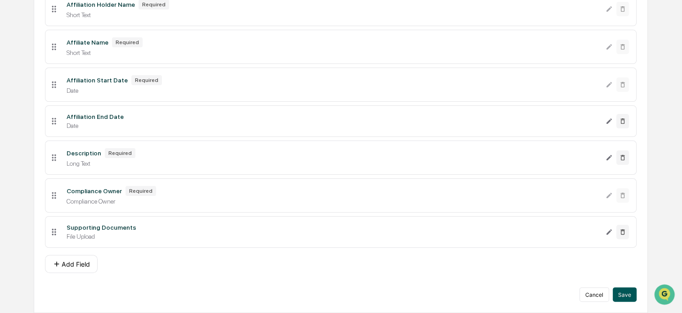
click at [625, 295] on button "Save" at bounding box center [625, 294] width 24 height 14
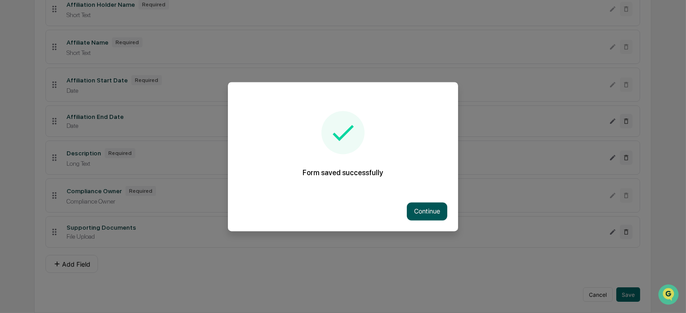
click at [418, 206] on button "Continue" at bounding box center [427, 211] width 40 height 18
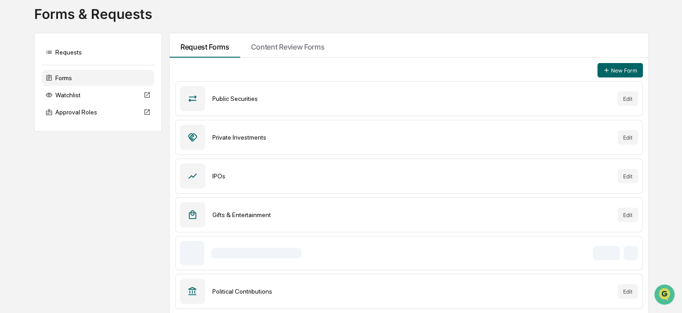
scroll to position [55, 0]
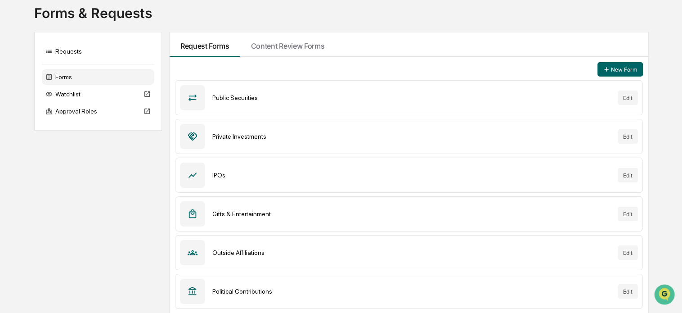
click at [261, 253] on div "Outside Affiliations" at bounding box center [411, 252] width 398 height 7
click at [626, 253] on button "Edit" at bounding box center [628, 252] width 20 height 14
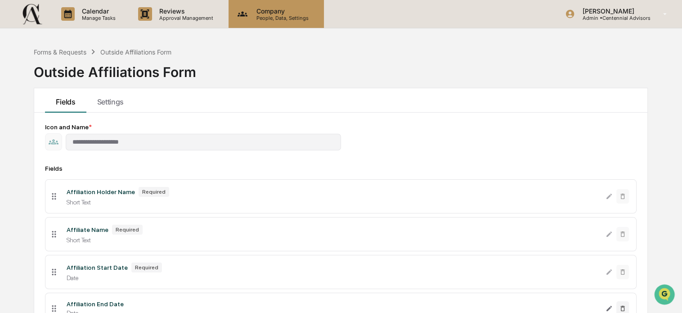
click at [287, 17] on p "People, Data, Settings" at bounding box center [281, 18] width 64 height 6
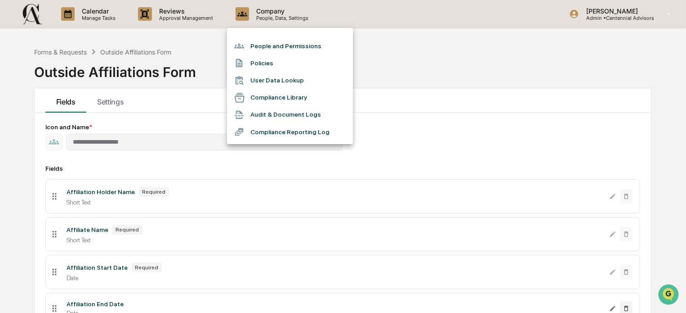
click at [139, 113] on div at bounding box center [343, 156] width 686 height 313
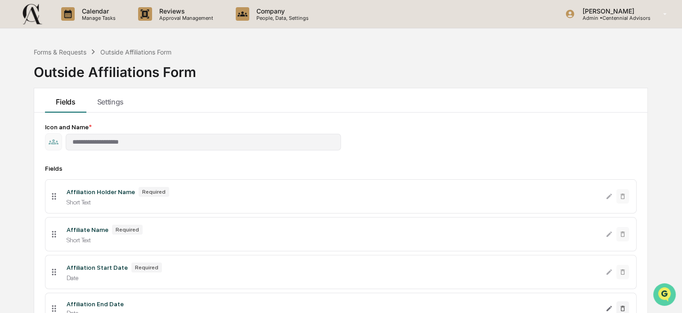
click at [669, 294] on icon "Open customer support" at bounding box center [664, 305] width 22 height 22
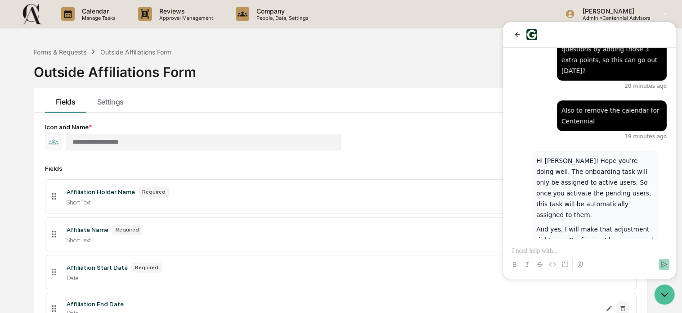
click at [581, 249] on p at bounding box center [589, 250] width 155 height 9
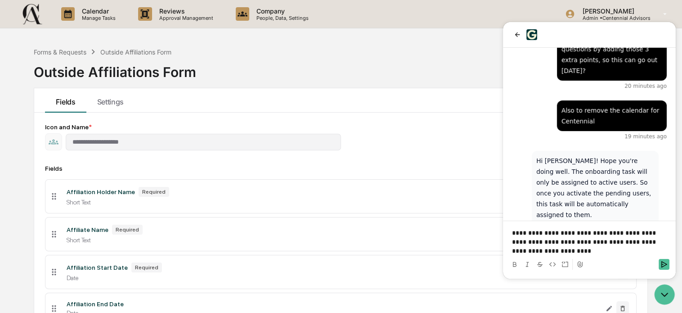
click at [599, 239] on p "**********" at bounding box center [589, 241] width 155 height 27
click at [609, 254] on p "**********" at bounding box center [589, 241] width 155 height 27
click at [608, 248] on p "**********" at bounding box center [589, 241] width 155 height 27
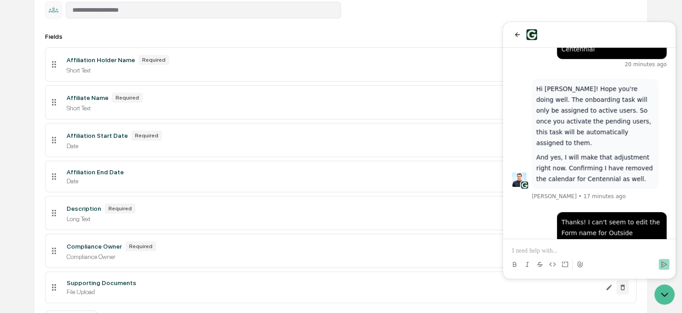
scroll to position [180, 0]
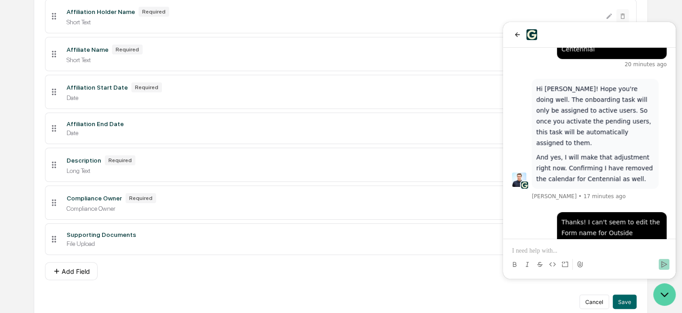
click at [664, 293] on icon "Open customer support" at bounding box center [664, 294] width 22 height 22
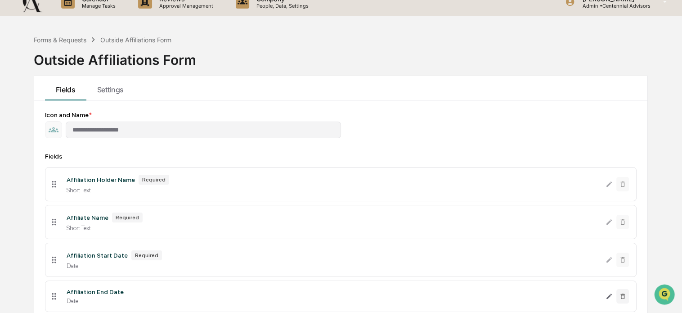
scroll to position [0, 0]
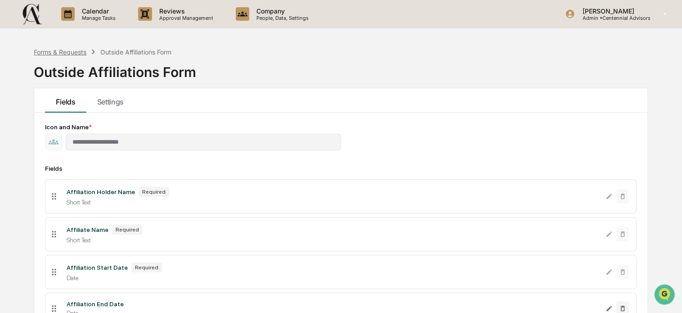
click at [70, 49] on div "Forms & Requests" at bounding box center [60, 52] width 53 height 8
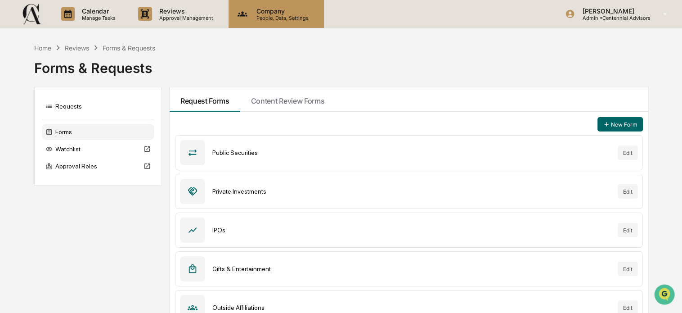
click at [291, 19] on p "People, Data, Settings" at bounding box center [281, 18] width 64 height 6
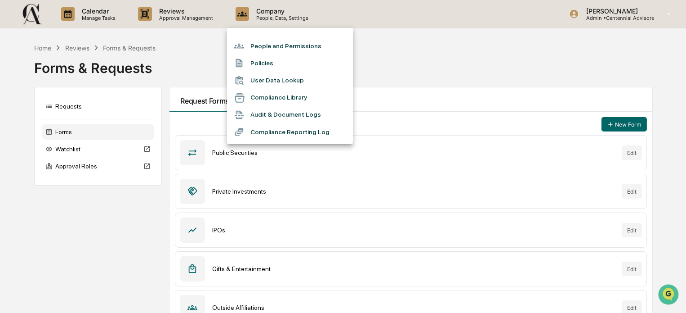
click at [309, 49] on li "People and Permissions" at bounding box center [290, 45] width 126 height 17
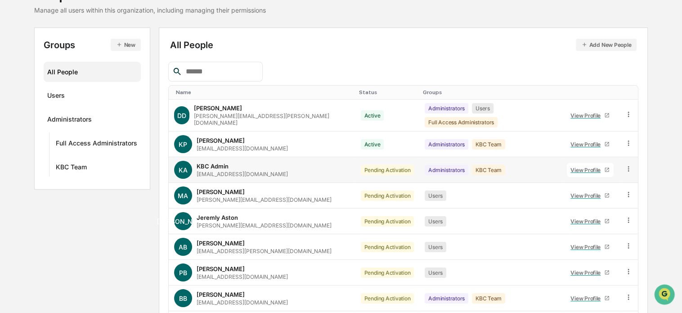
scroll to position [90, 0]
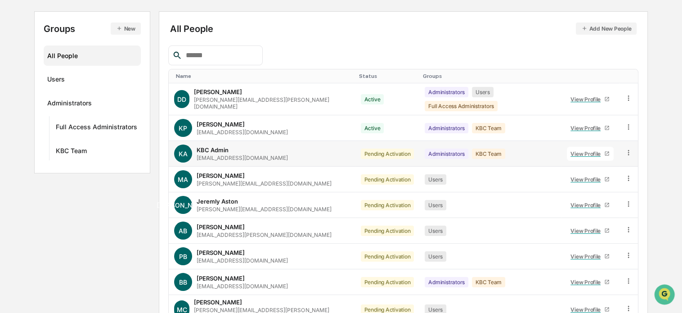
click at [628, 148] on icon at bounding box center [628, 152] width 9 height 9
click at [611, 180] on div "Change Status" at bounding box center [586, 185] width 77 height 11
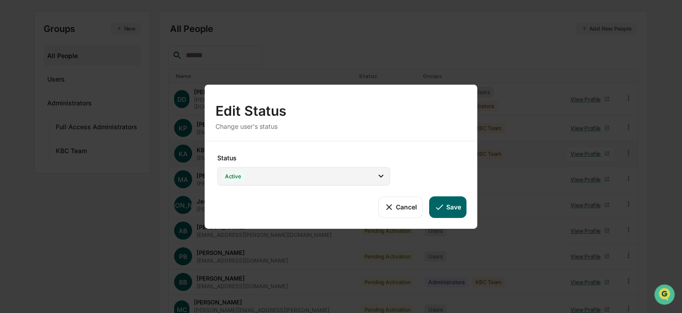
click at [358, 175] on div "Active" at bounding box center [303, 175] width 173 height 18
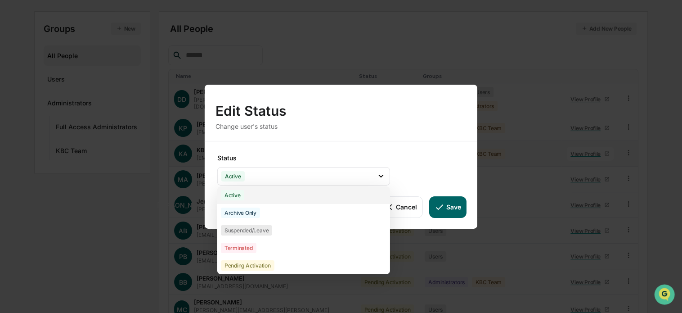
scroll to position [155, 0]
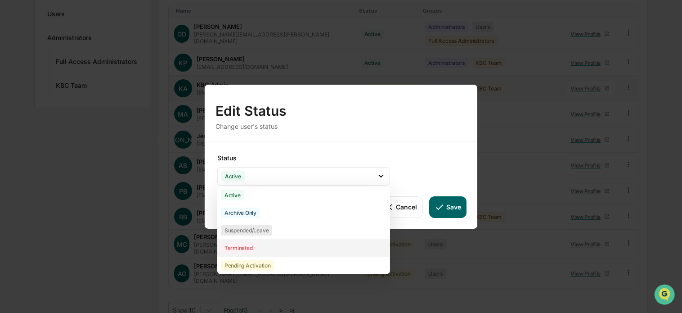
click at [294, 249] on div "Terminated" at bounding box center [303, 247] width 173 height 18
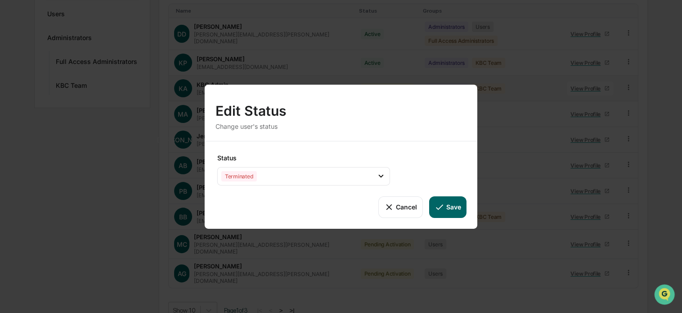
click at [454, 208] on button "Save" at bounding box center [447, 207] width 37 height 22
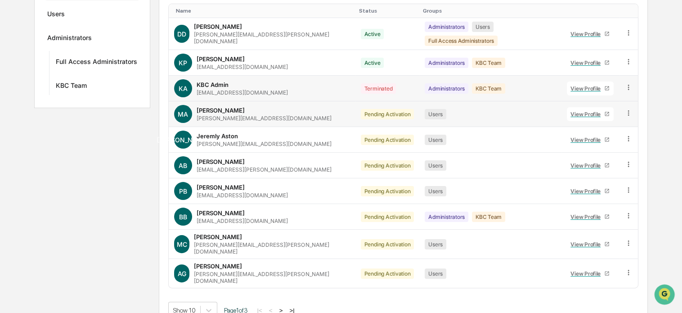
click at [626, 109] on icon at bounding box center [628, 113] width 9 height 9
click at [614, 140] on div "Change Status" at bounding box center [586, 145] width 77 height 11
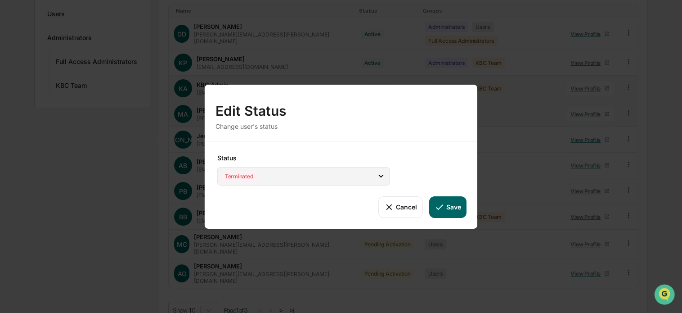
click at [335, 174] on div "Terminated" at bounding box center [303, 175] width 173 height 18
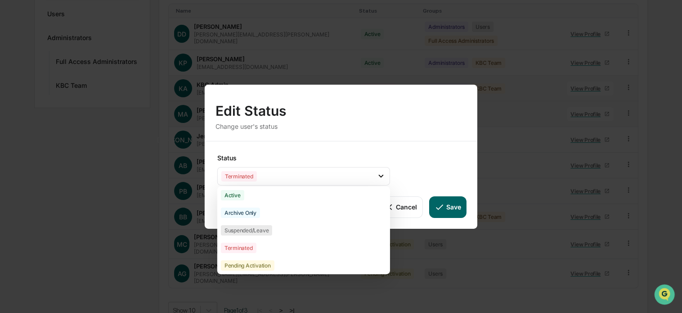
click at [403, 91] on div "Edit Status Change user's status" at bounding box center [341, 112] width 273 height 56
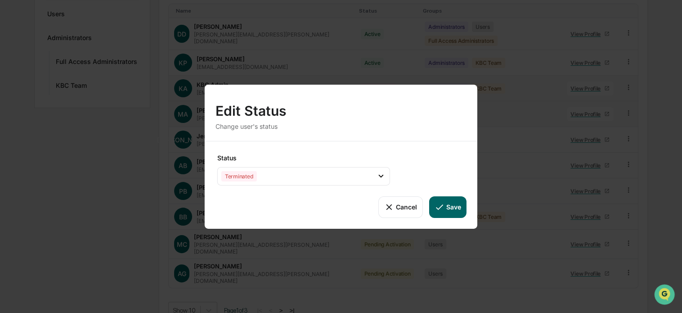
click at [412, 212] on button "Cancel" at bounding box center [400, 207] width 45 height 22
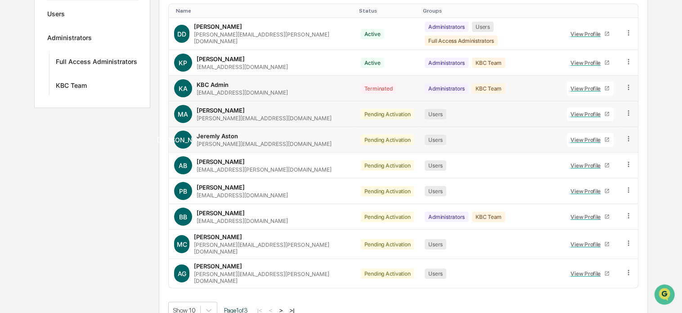
click at [625, 135] on icon at bounding box center [628, 139] width 9 height 9
click at [592, 149] on div "Groups & Permissions" at bounding box center [586, 153] width 77 height 11
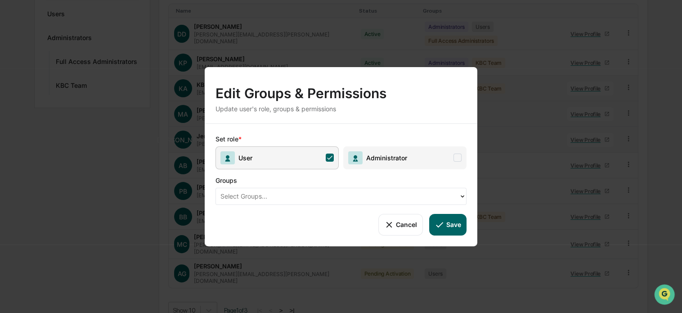
click at [409, 227] on button "Cancel" at bounding box center [400, 224] width 45 height 22
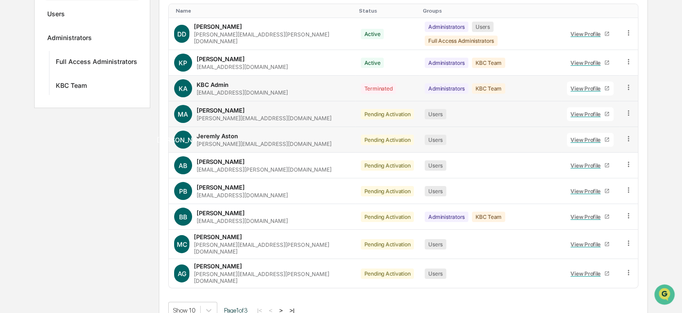
click at [628, 135] on icon at bounding box center [628, 139] width 9 height 9
click at [596, 166] on div "Change Status" at bounding box center [586, 171] width 77 height 11
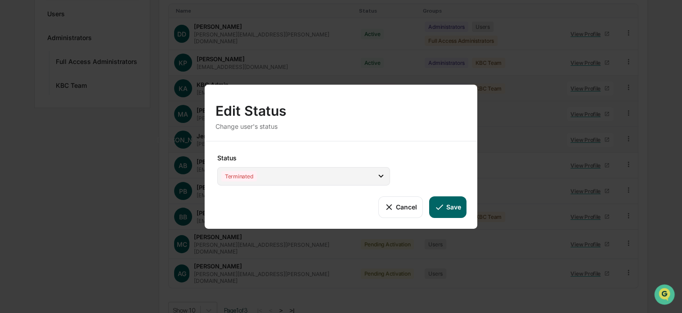
click at [358, 181] on div "Terminated" at bounding box center [303, 175] width 173 height 18
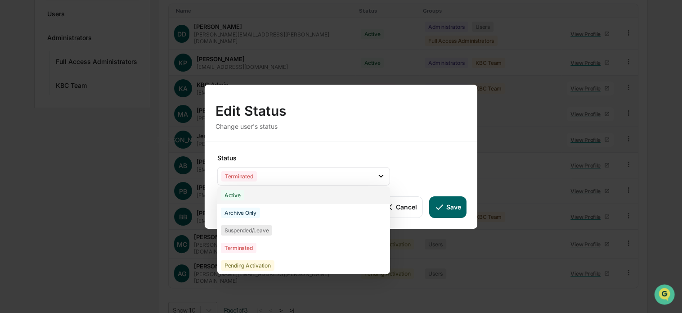
click at [338, 193] on div "Active" at bounding box center [303, 195] width 173 height 18
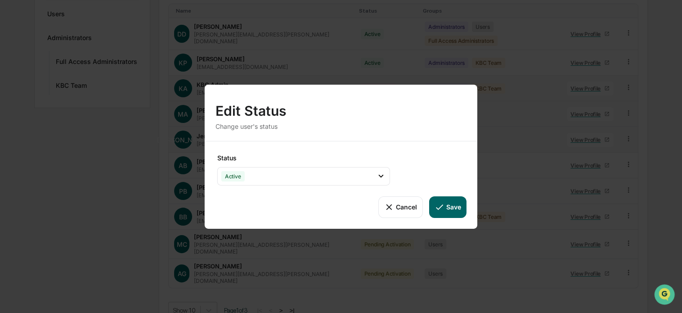
click at [449, 202] on button "Save" at bounding box center [447, 207] width 37 height 22
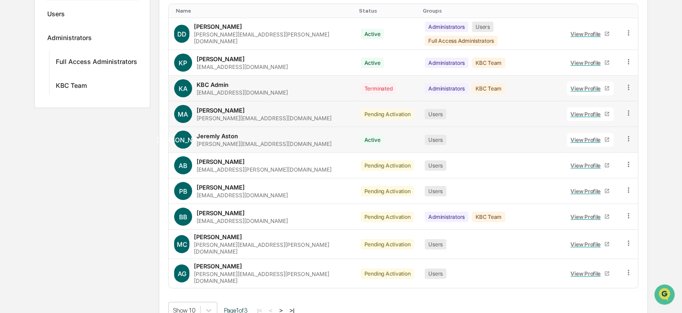
click at [628, 109] on icon at bounding box center [628, 113] width 9 height 9
click at [611, 140] on div "Change Status" at bounding box center [586, 145] width 77 height 11
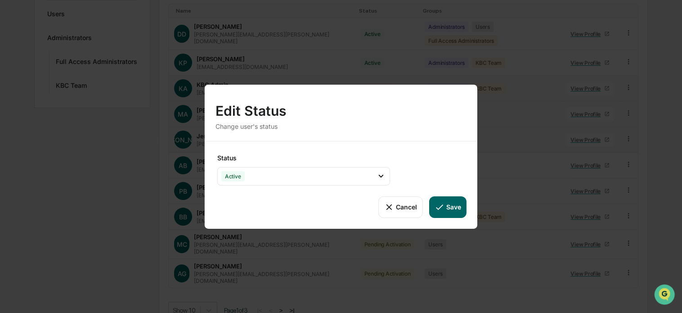
click at [457, 206] on button "Save" at bounding box center [447, 207] width 37 height 22
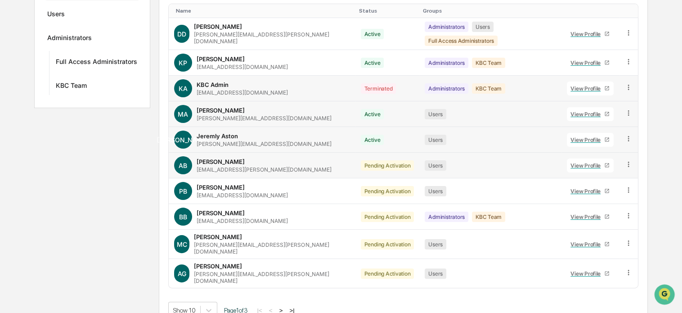
click at [628, 161] on icon at bounding box center [628, 163] width 1 height 5
click at [604, 192] on div "Change Status" at bounding box center [586, 197] width 77 height 11
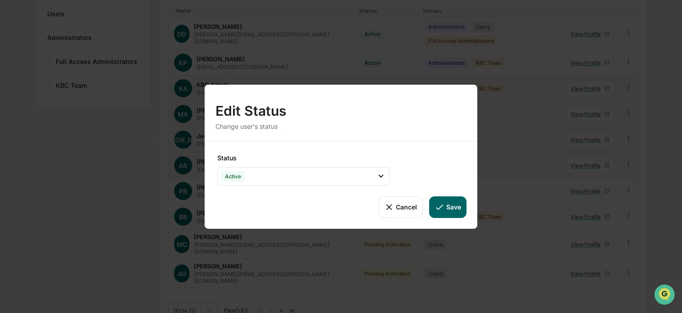
click at [465, 203] on button "Save" at bounding box center [447, 207] width 37 height 22
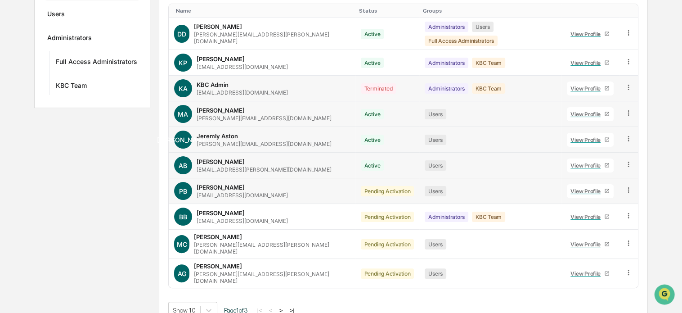
click at [629, 186] on icon at bounding box center [628, 190] width 9 height 9
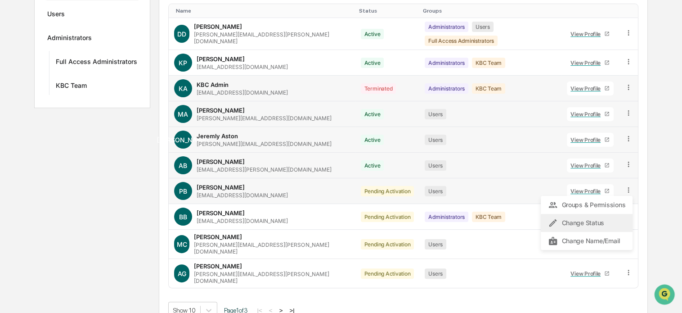
click at [605, 217] on div "Change Status" at bounding box center [586, 222] width 77 height 11
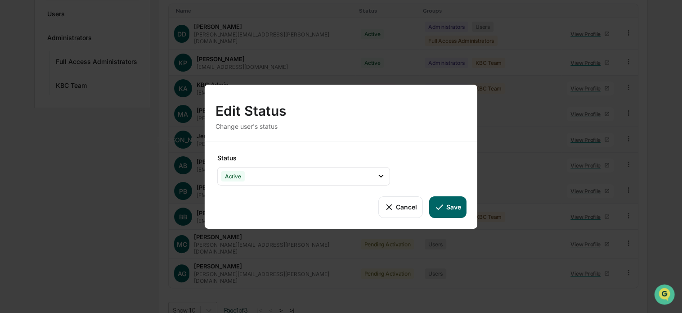
click at [461, 207] on button "Save" at bounding box center [447, 207] width 37 height 22
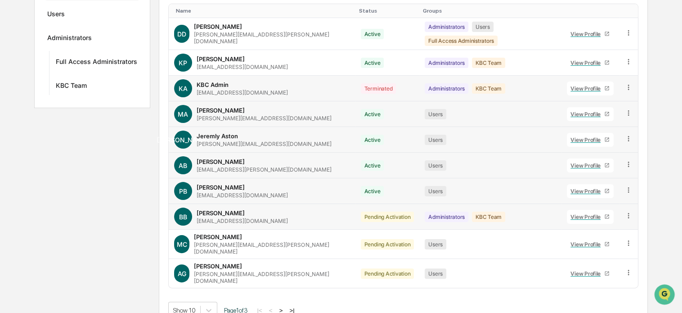
click at [628, 213] on icon at bounding box center [628, 215] width 1 height 5
click at [603, 243] on div "Change Status" at bounding box center [586, 248] width 77 height 11
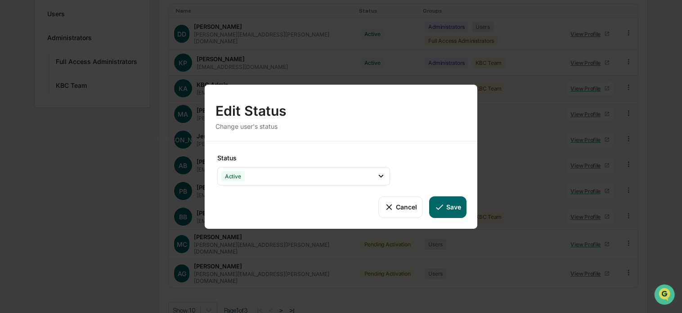
click at [452, 207] on button "Save" at bounding box center [447, 207] width 37 height 22
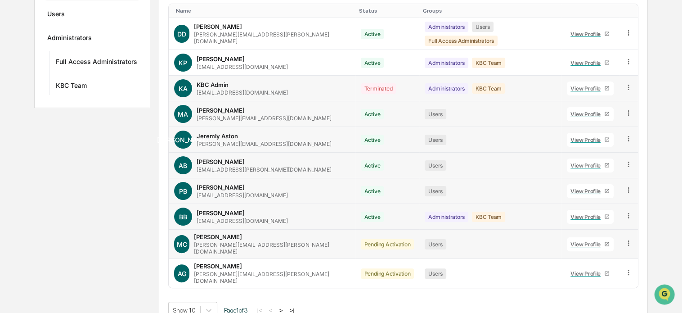
click at [628, 239] on icon at bounding box center [628, 243] width 9 height 9
click at [601, 270] on div "Change Status" at bounding box center [586, 275] width 77 height 11
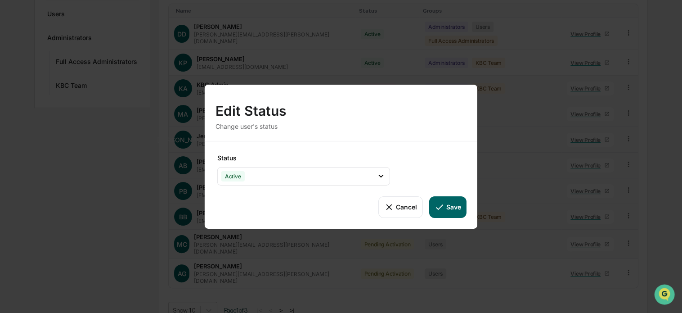
click at [448, 204] on button "Save" at bounding box center [447, 207] width 37 height 22
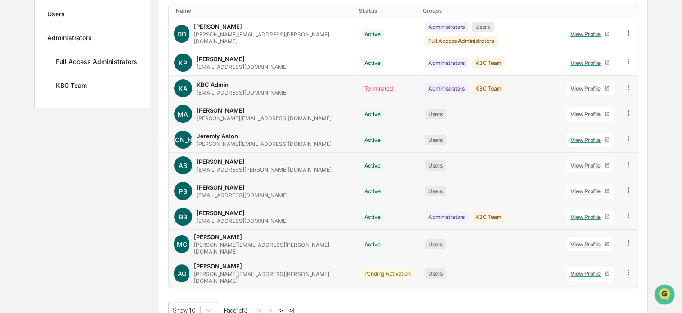
click at [628, 269] on icon at bounding box center [628, 271] width 1 height 5
click at [595, 300] on div "Change Status" at bounding box center [586, 305] width 77 height 11
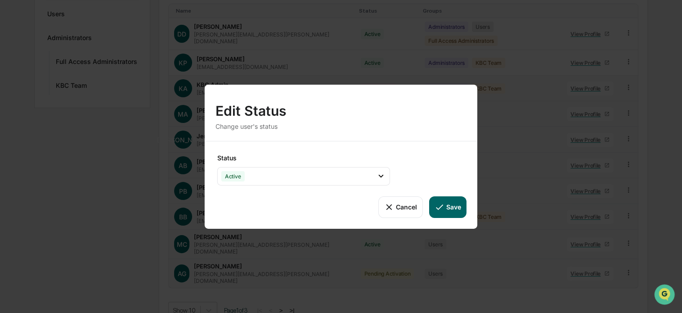
click at [457, 208] on button "Save" at bounding box center [447, 207] width 37 height 22
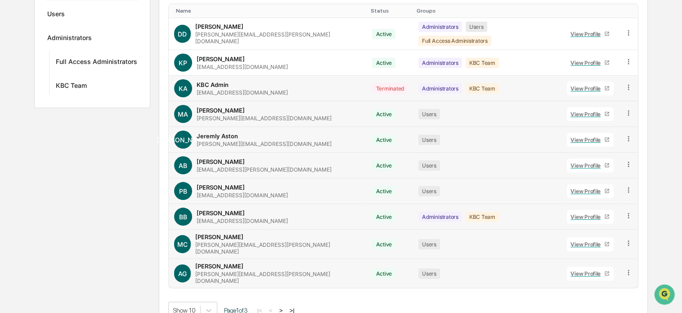
click at [282, 306] on button ">" at bounding box center [281, 310] width 9 height 8
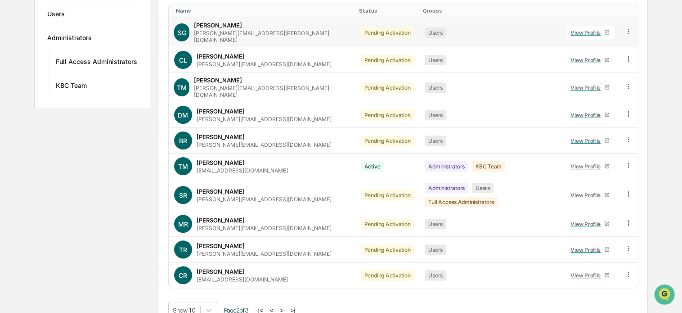
click at [628, 31] on icon at bounding box center [628, 31] width 1 height 5
click at [610, 61] on div "Change Status" at bounding box center [586, 64] width 77 height 11
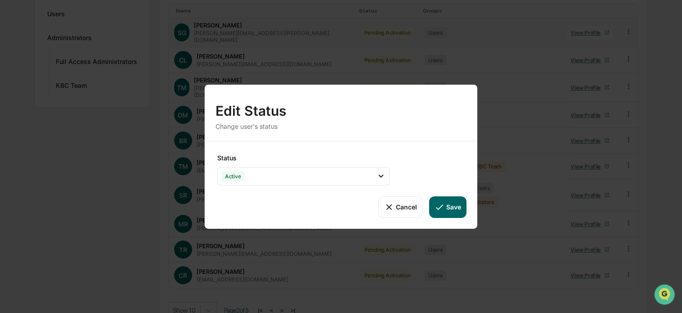
click at [451, 203] on button "Save" at bounding box center [447, 207] width 37 height 22
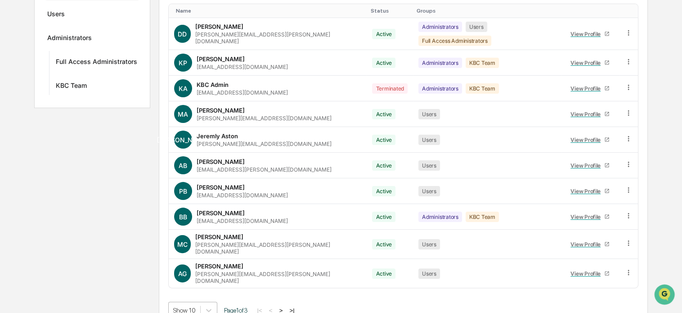
scroll to position [226, 0]
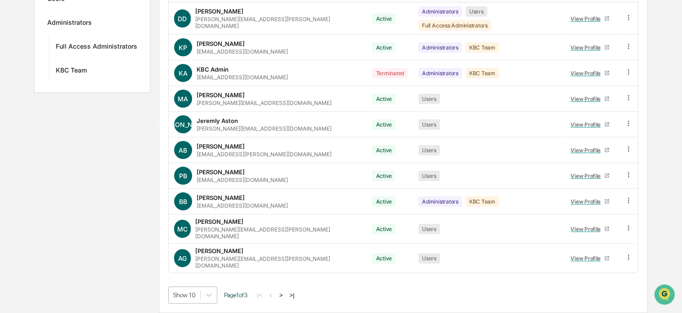
click at [193, 294] on body "Calendar Manage Tasks Reviews Approval Management Company People, Data, Setting…" at bounding box center [341, 71] width 682 height 483
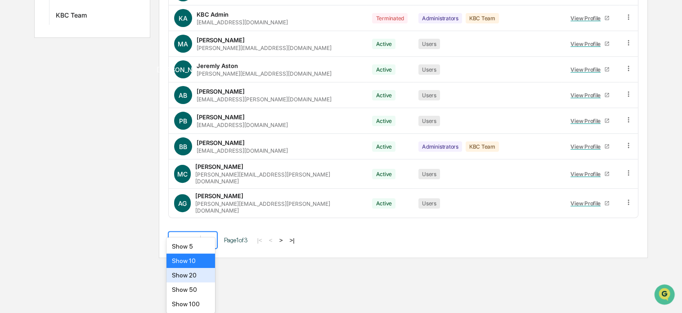
click at [191, 278] on div "Show 20" at bounding box center [190, 275] width 49 height 14
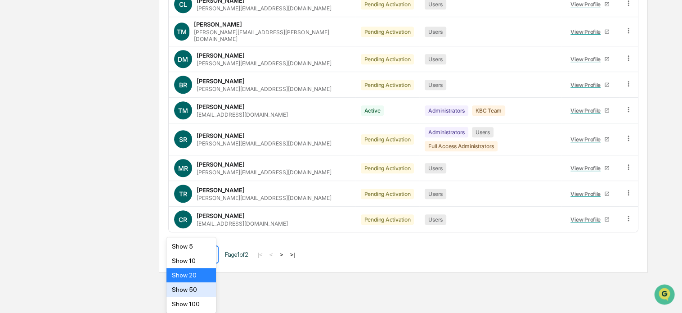
click at [201, 285] on div "Show 50" at bounding box center [190, 289] width 49 height 14
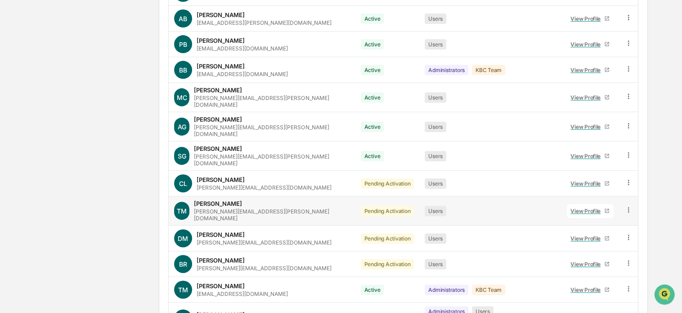
scroll to position [302, 0]
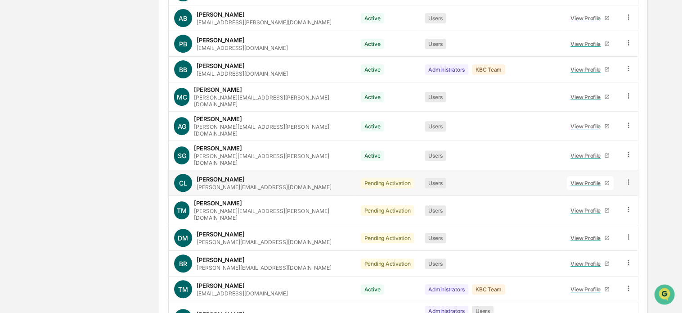
click at [627, 178] on icon at bounding box center [628, 182] width 9 height 9
click at [591, 209] on div "Change Status" at bounding box center [586, 214] width 77 height 11
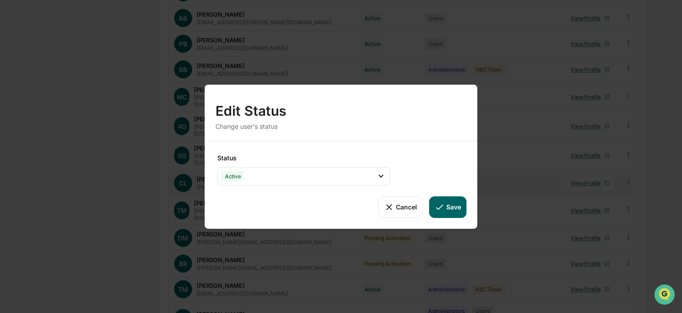
click at [457, 206] on button "Save" at bounding box center [447, 207] width 37 height 22
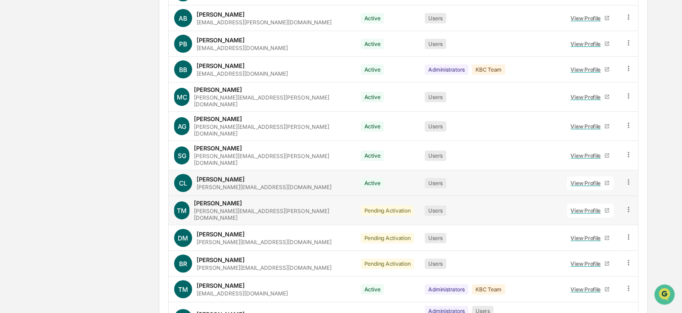
click at [628, 205] on icon at bounding box center [628, 209] width 9 height 9
click at [587, 237] on div "Change Status" at bounding box center [586, 242] width 77 height 11
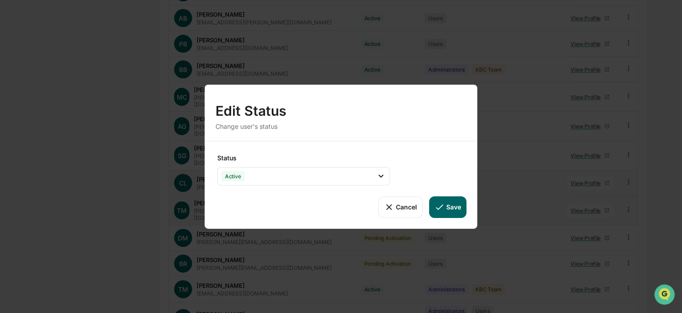
click at [448, 211] on button "Save" at bounding box center [447, 207] width 37 height 22
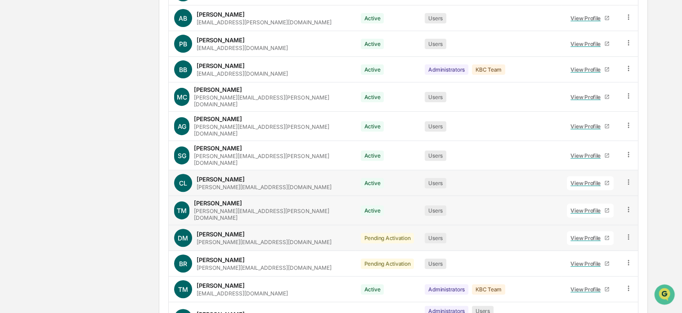
click at [630, 233] on icon at bounding box center [628, 237] width 9 height 9
click at [594, 264] on div "Change Status" at bounding box center [586, 269] width 77 height 11
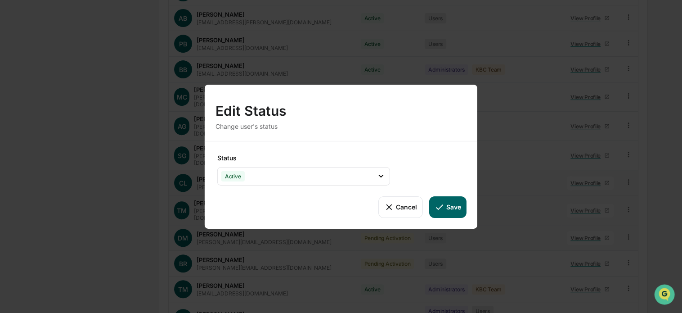
click at [454, 208] on button "Save" at bounding box center [447, 207] width 37 height 22
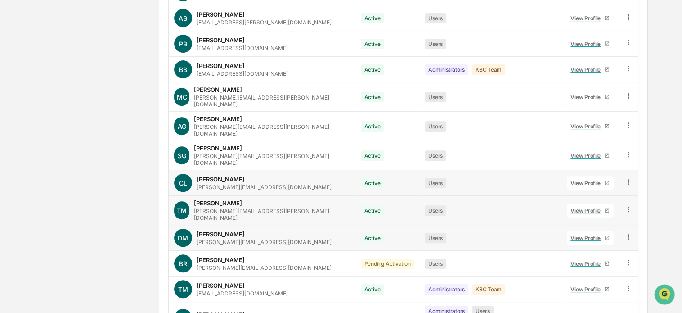
click at [626, 258] on icon at bounding box center [628, 262] width 9 height 9
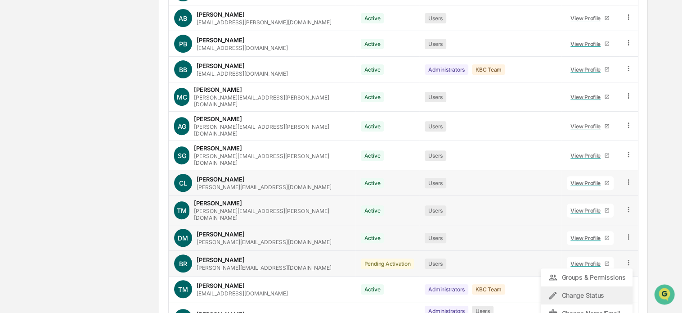
click at [605, 290] on div "Change Status" at bounding box center [586, 295] width 77 height 11
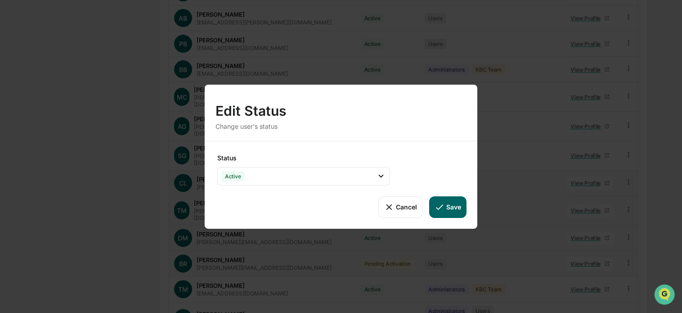
click at [452, 205] on button "Save" at bounding box center [447, 207] width 37 height 22
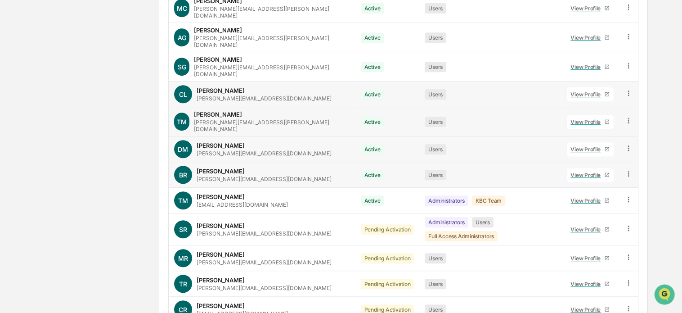
scroll to position [392, 0]
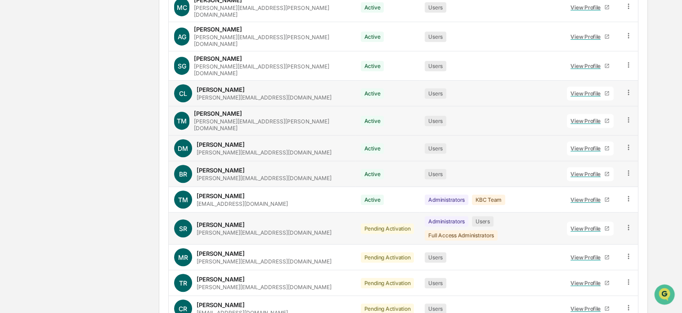
click at [628, 223] on icon at bounding box center [628, 227] width 9 height 9
click at [610, 255] on div "Change Status" at bounding box center [586, 260] width 77 height 11
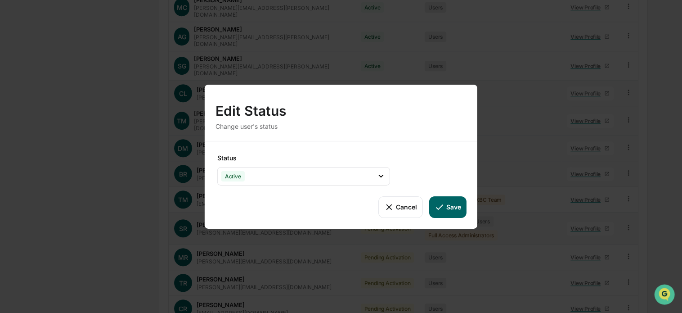
click at [454, 209] on button "Save" at bounding box center [447, 207] width 37 height 22
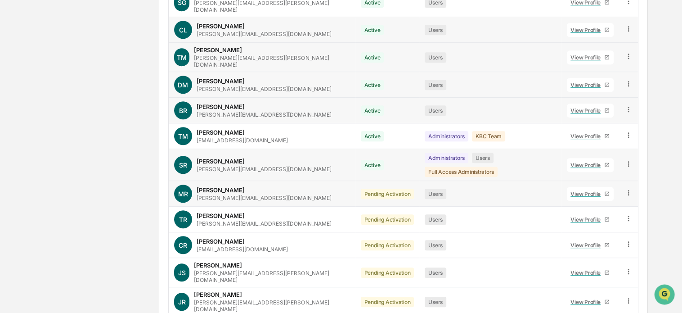
scroll to position [482, 0]
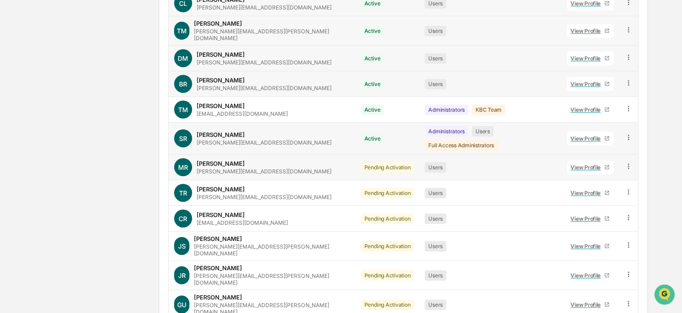
click at [628, 163] on icon at bounding box center [628, 165] width 1 height 5
click at [612, 193] on div "Change Status" at bounding box center [586, 198] width 77 height 11
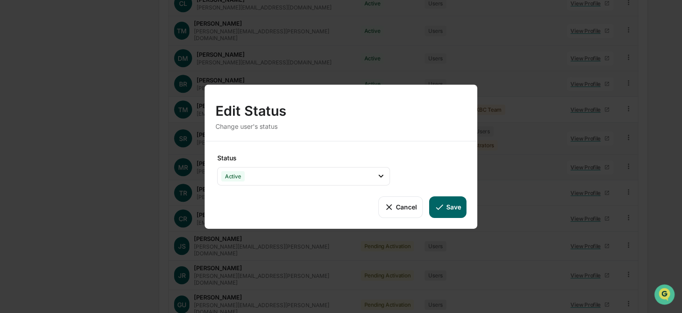
click at [447, 206] on button "Save" at bounding box center [447, 207] width 37 height 22
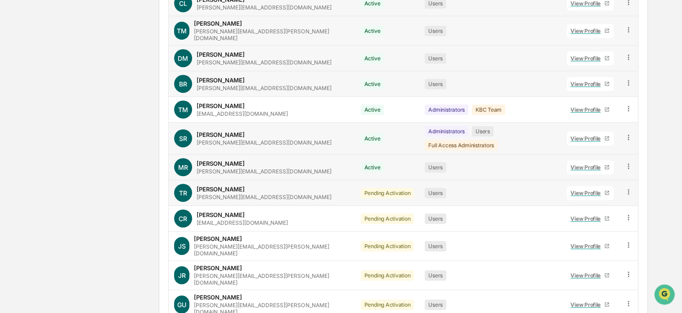
click at [628, 188] on icon at bounding box center [628, 192] width 9 height 9
click at [609, 219] on div "Change Status" at bounding box center [586, 224] width 77 height 11
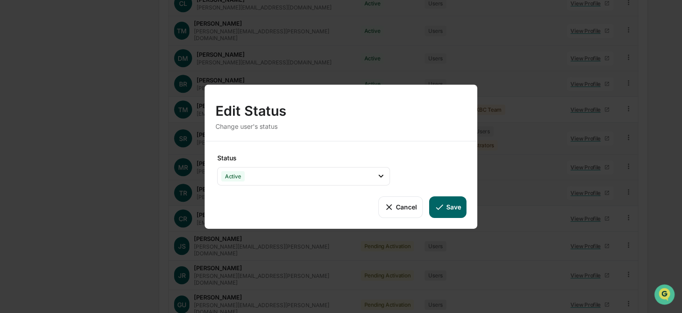
click at [452, 204] on button "Save" at bounding box center [447, 207] width 37 height 22
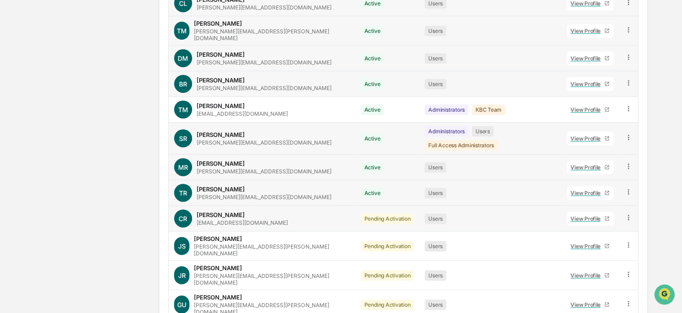
click at [628, 215] on icon at bounding box center [628, 217] width 1 height 5
click at [597, 245] on div "Change Status" at bounding box center [586, 250] width 77 height 11
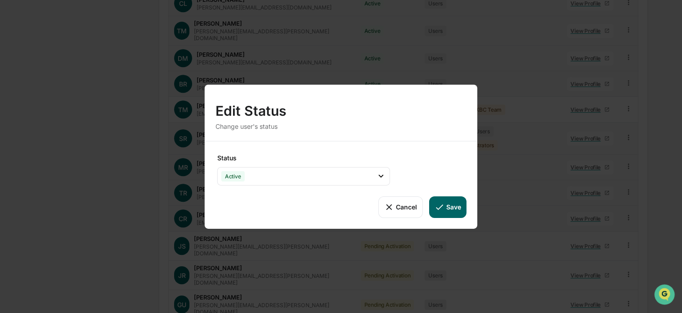
click at [453, 204] on button "Save" at bounding box center [447, 207] width 37 height 22
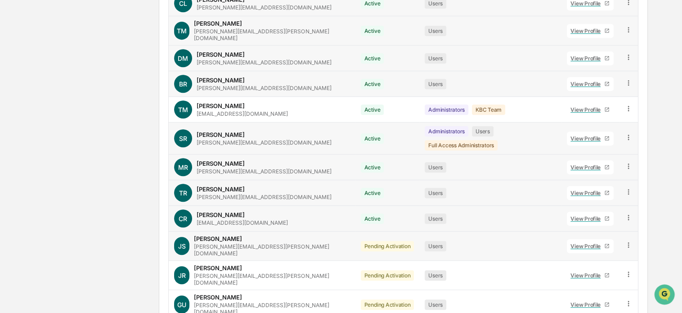
click at [628, 241] on icon at bounding box center [628, 245] width 9 height 9
click at [600, 272] on div "Change Status" at bounding box center [586, 277] width 77 height 11
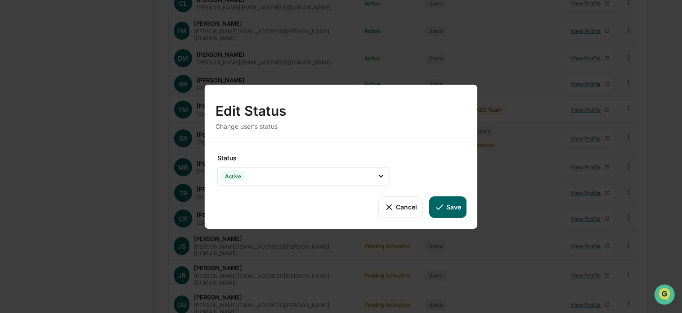
click at [459, 208] on button "Save" at bounding box center [447, 207] width 37 height 22
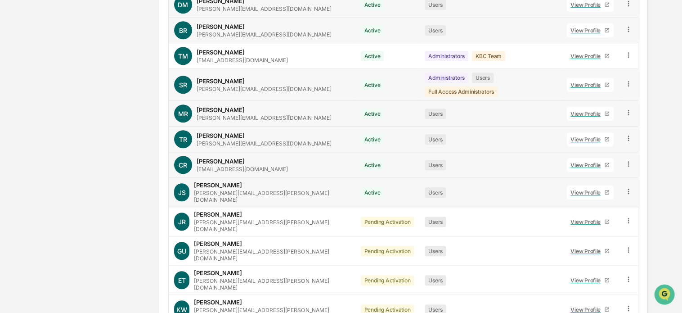
scroll to position [538, 0]
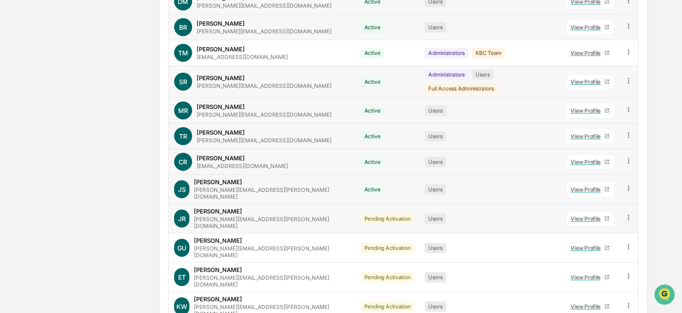
click at [625, 213] on icon at bounding box center [628, 217] width 9 height 9
click at [596, 245] on div "Change Status" at bounding box center [586, 250] width 77 height 11
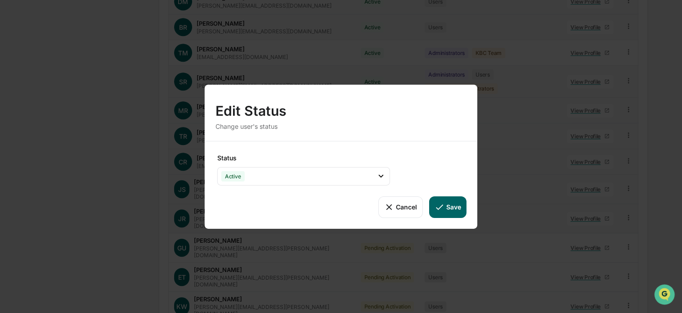
click at [454, 210] on button "Save" at bounding box center [447, 207] width 37 height 22
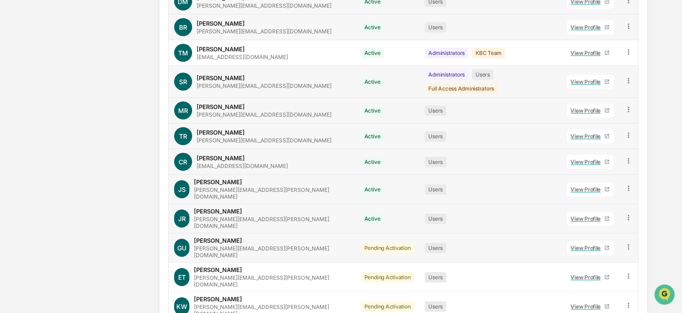
click at [624, 242] on icon at bounding box center [628, 246] width 9 height 9
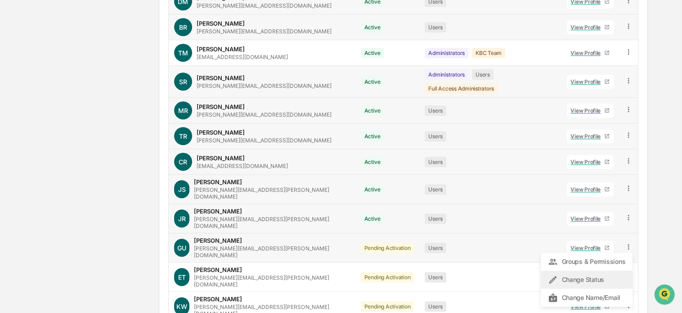
click at [593, 274] on div "Change Status" at bounding box center [586, 279] width 77 height 11
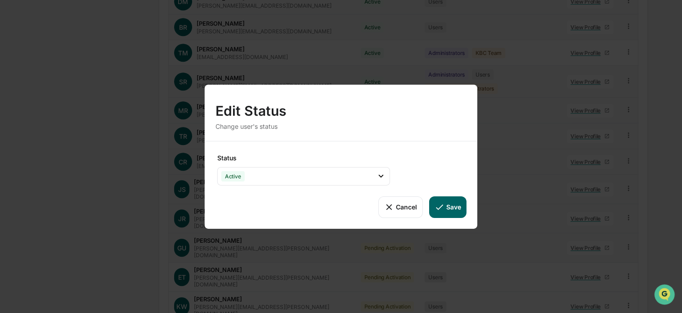
click at [455, 207] on button "Save" at bounding box center [447, 207] width 37 height 22
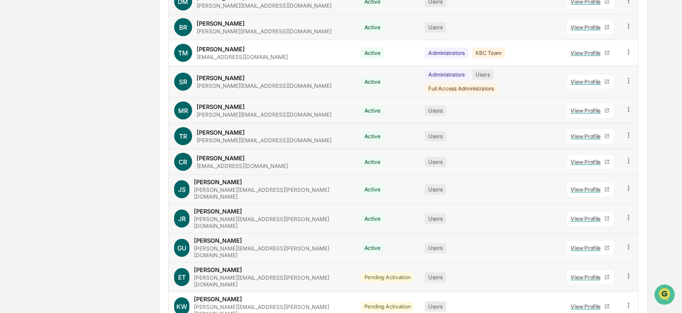
click at [629, 272] on icon at bounding box center [628, 276] width 9 height 9
click at [608, 303] on div "Change Status" at bounding box center [586, 308] width 77 height 11
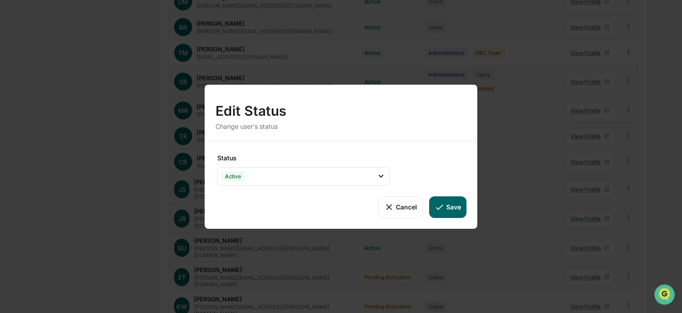
click at [452, 208] on button "Save" at bounding box center [447, 207] width 37 height 22
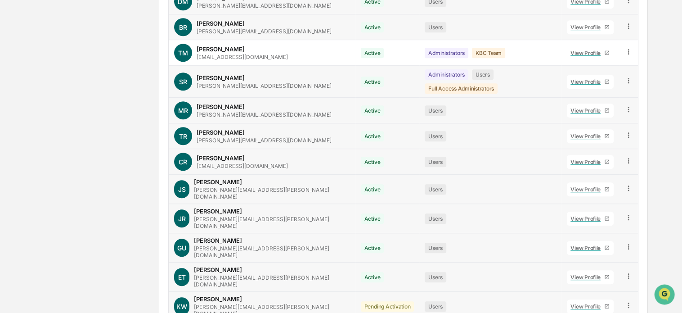
click at [628, 301] on icon at bounding box center [628, 305] width 9 height 9
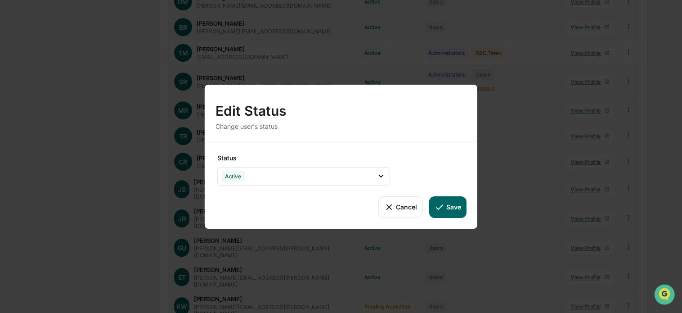
click at [442, 209] on icon at bounding box center [440, 207] width 10 height 10
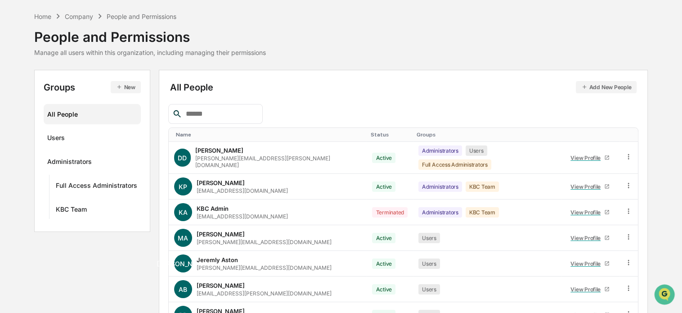
scroll to position [0, 0]
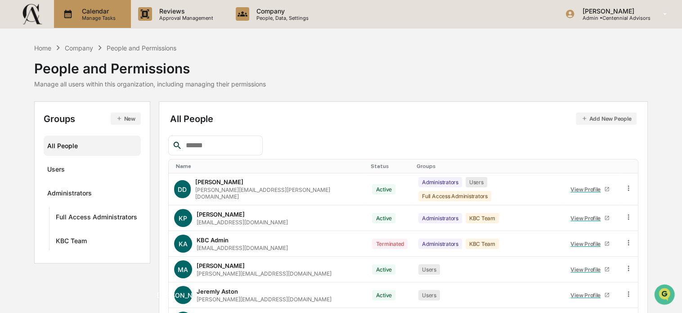
click at [91, 13] on p "Calendar" at bounding box center [97, 11] width 45 height 8
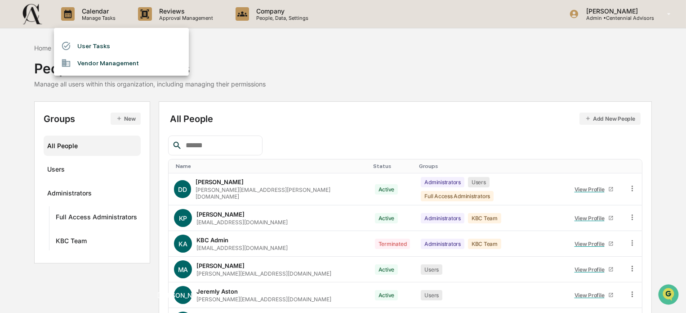
click at [101, 44] on li "User Tasks" at bounding box center [121, 45] width 135 height 17
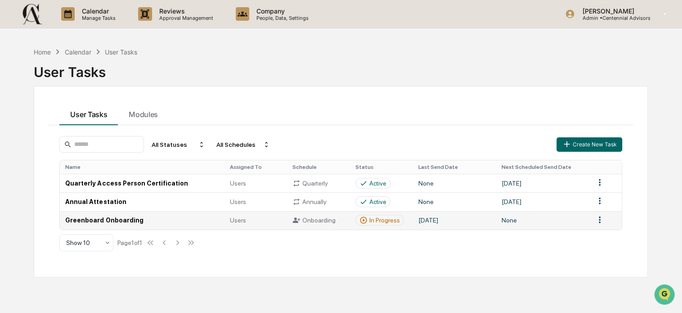
click at [128, 220] on td "Greenboard Onboarding" at bounding box center [142, 220] width 164 height 18
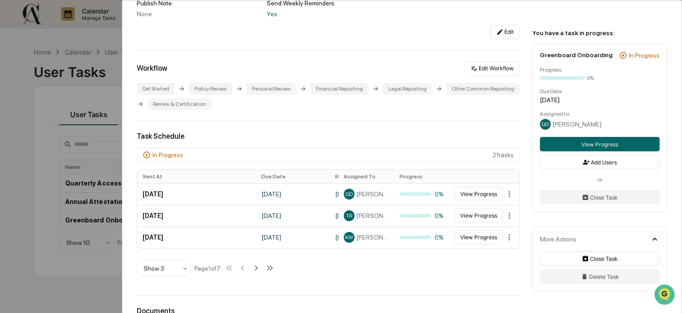
scroll to position [180, 0]
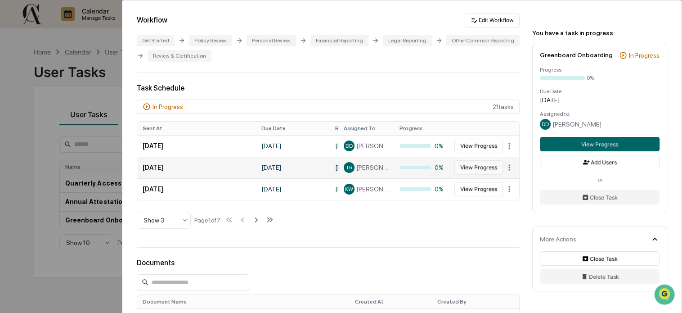
click at [480, 166] on button "View Progress" at bounding box center [478, 167] width 49 height 14
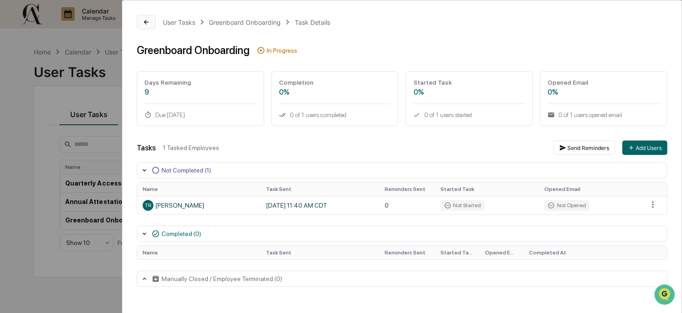
click at [144, 22] on icon at bounding box center [146, 21] width 7 height 7
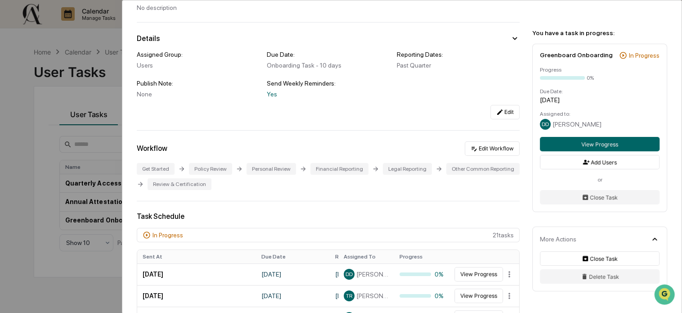
scroll to position [135, 0]
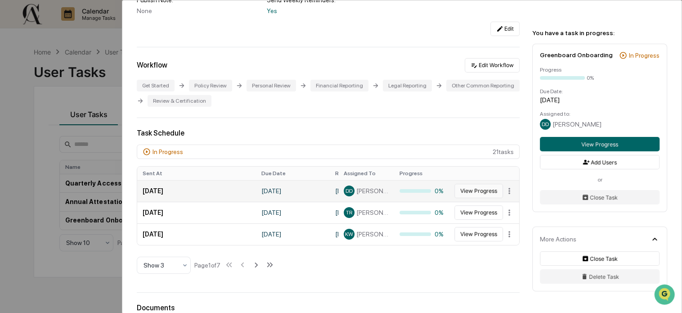
click at [460, 193] on button "View Progress" at bounding box center [478, 191] width 49 height 14
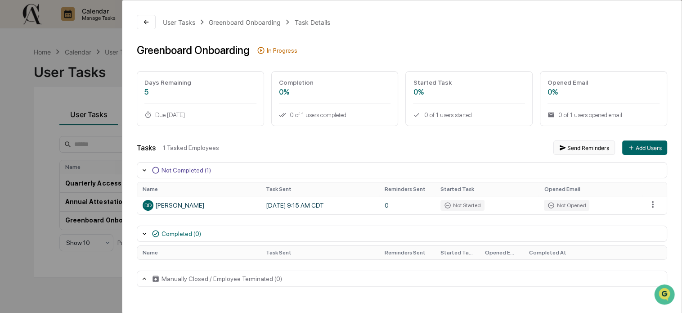
click at [582, 148] on button "Send Reminders" at bounding box center [584, 147] width 62 height 14
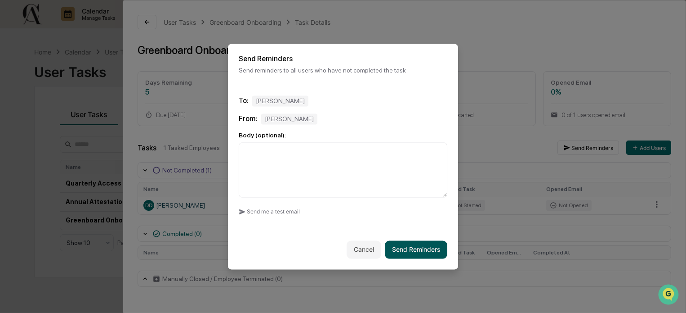
click at [403, 246] on button "Send Reminders" at bounding box center [416, 249] width 63 height 18
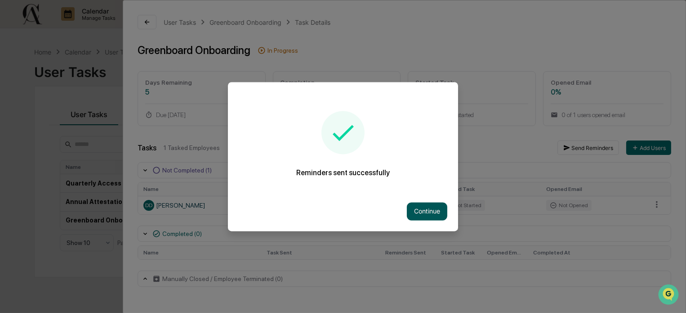
click at [427, 206] on button "Continue" at bounding box center [427, 211] width 40 height 18
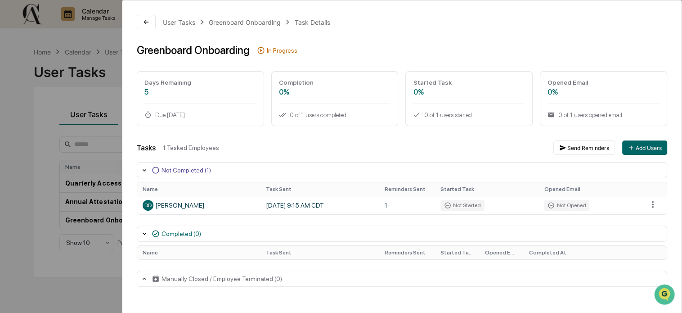
click at [57, 95] on div "User Tasks Greenboard Onboarding Task Details Greenboard Onboarding In Progress…" at bounding box center [341, 156] width 682 height 313
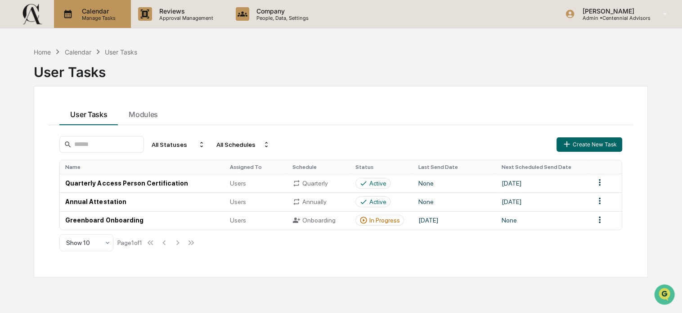
click at [97, 18] on p "Manage Tasks" at bounding box center [97, 18] width 45 height 6
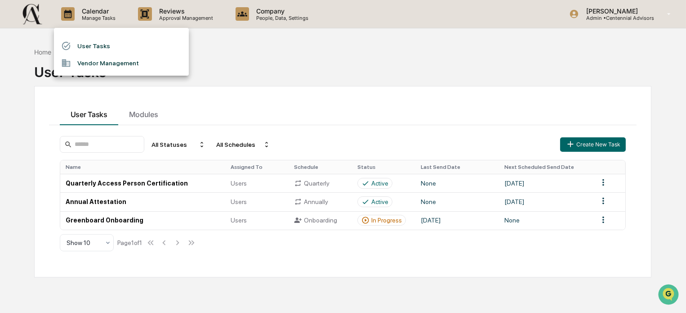
click at [268, 17] on div at bounding box center [343, 156] width 686 height 313
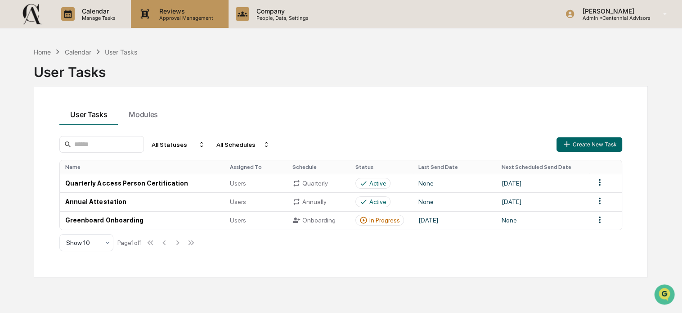
click at [172, 15] on p "Approval Management" at bounding box center [185, 18] width 66 height 6
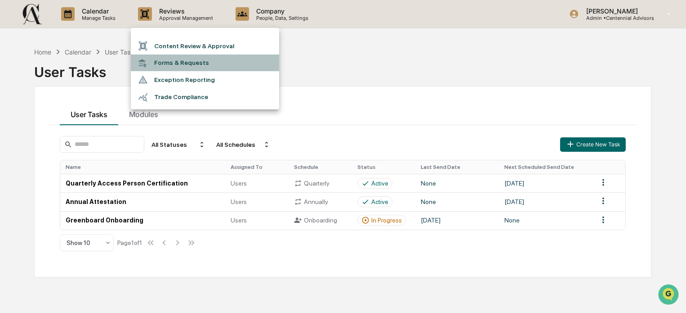
click at [211, 62] on li "Forms & Requests" at bounding box center [205, 62] width 148 height 17
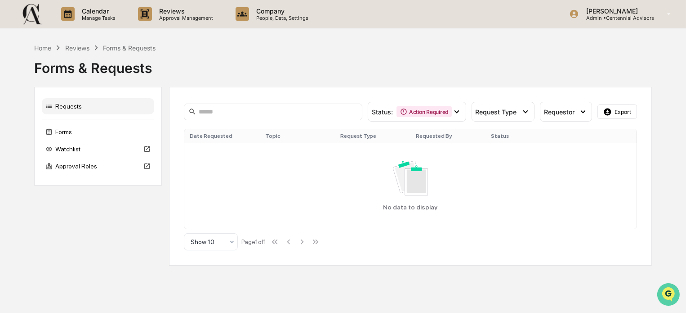
click at [669, 294] on icon "Open customer support" at bounding box center [668, 305] width 22 height 22
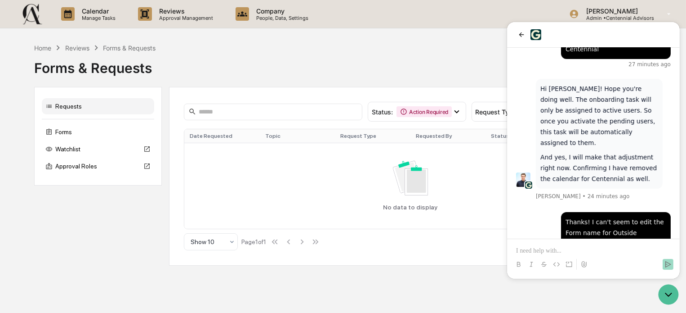
click at [125, 229] on div "Requests Forms Watchlist Approval Roles Status : Action Required Select/Deselec…" at bounding box center [343, 176] width 618 height 179
click at [90, 130] on div "Forms" at bounding box center [98, 132] width 112 height 16
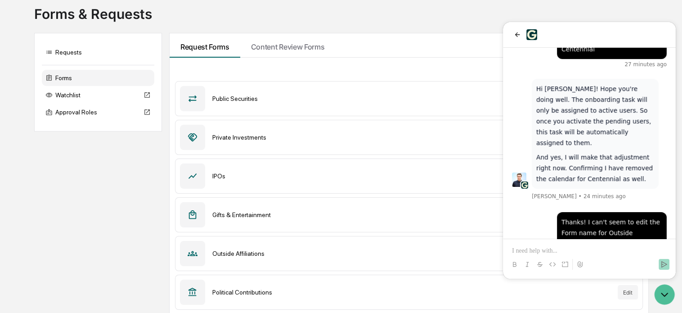
scroll to position [55, 0]
click at [296, 255] on div "Outside Affiliations" at bounding box center [411, 252] width 398 height 7
click at [661, 296] on icon "Open customer support" at bounding box center [664, 294] width 22 height 22
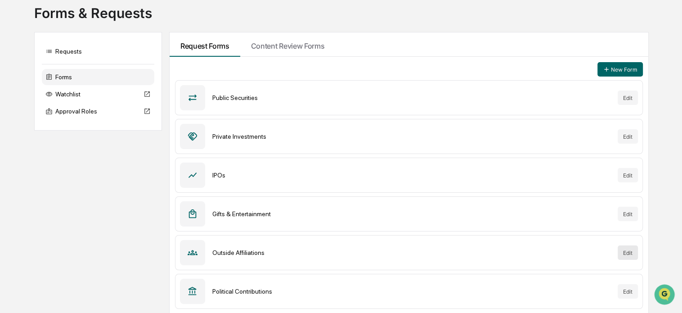
click at [626, 253] on button "Edit" at bounding box center [628, 252] width 20 height 14
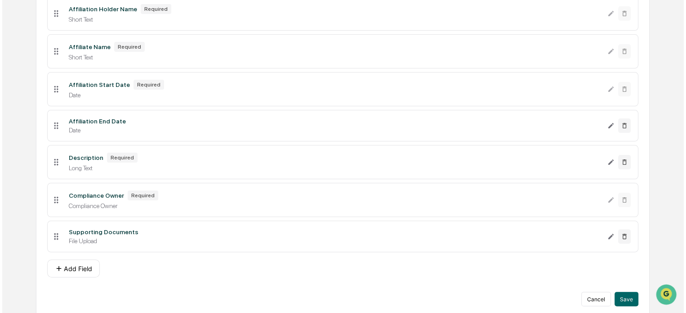
scroll to position [189, 0]
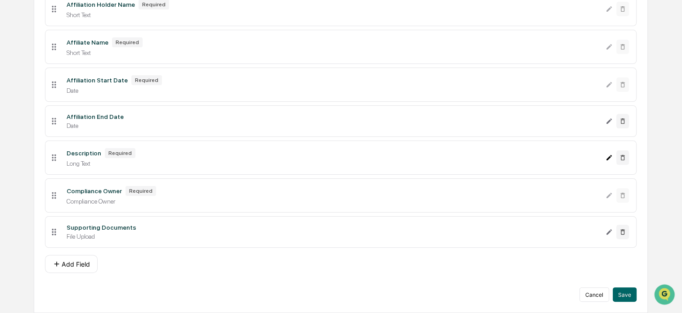
click at [610, 158] on icon "Edit Description field" at bounding box center [608, 157] width 7 height 7
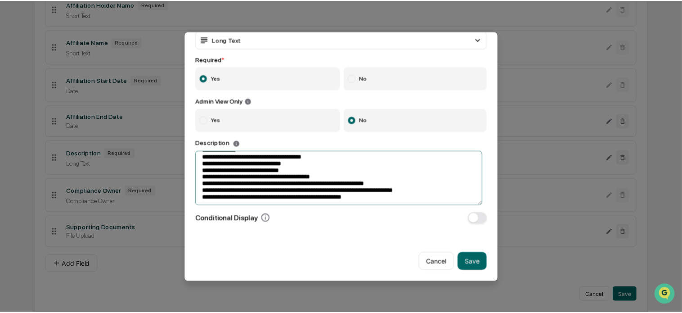
scroll to position [0, 0]
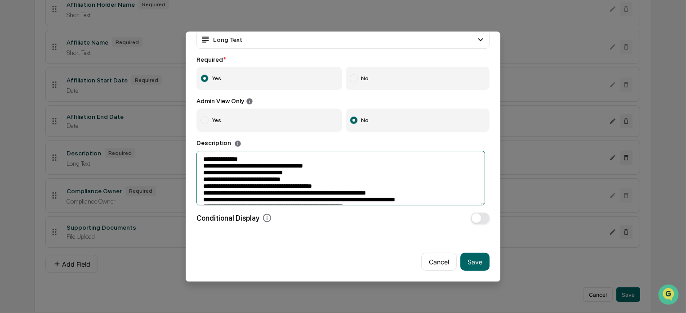
drag, startPoint x: 362, startPoint y: 194, endPoint x: 146, endPoint y: 107, distance: 232.9
click at [146, 107] on body "**********" at bounding box center [343, 63] width 686 height 500
click at [476, 259] on button "Save" at bounding box center [475, 261] width 29 height 18
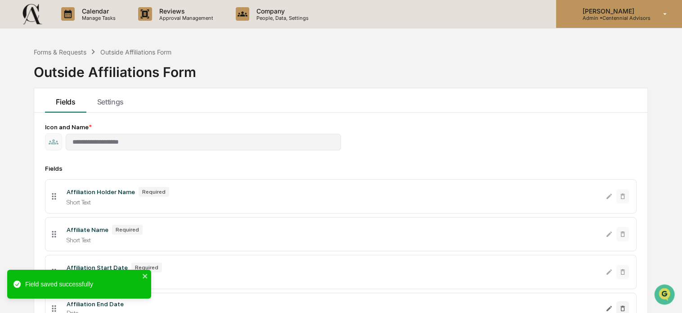
click at [608, 17] on p "Admin • Centennial Advisors" at bounding box center [612, 18] width 75 height 6
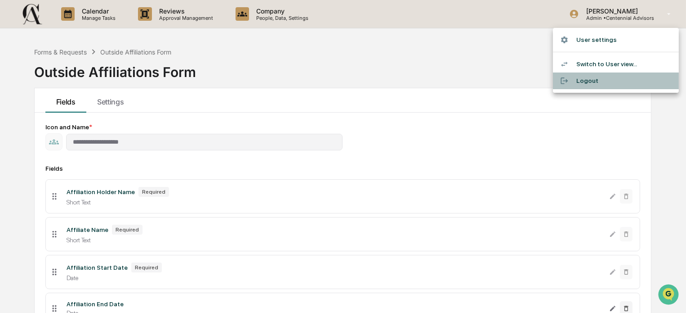
click at [626, 85] on li "Logout" at bounding box center [616, 80] width 126 height 17
